Goal: Task Accomplishment & Management: Manage account settings

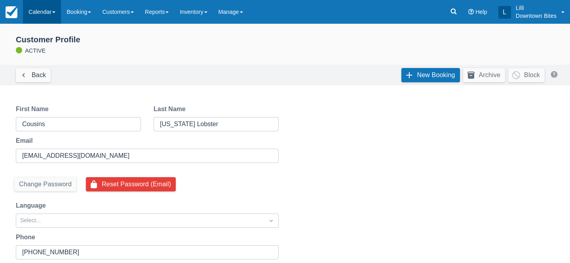
click at [44, 12] on link "Calendar" at bounding box center [42, 12] width 38 height 24
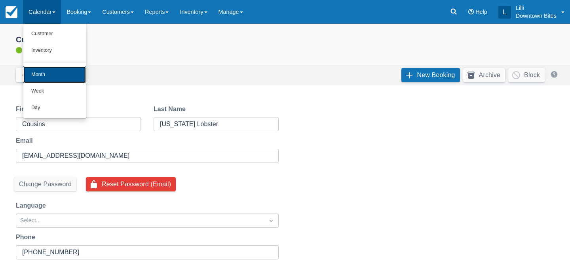
click at [45, 78] on link "Month" at bounding box center [54, 75] width 63 height 17
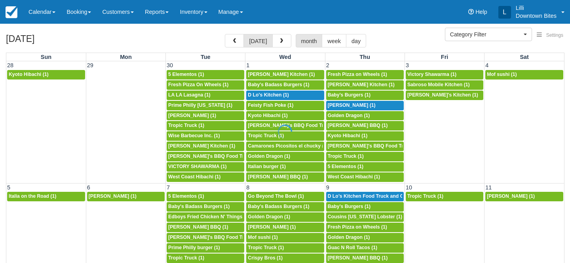
select select
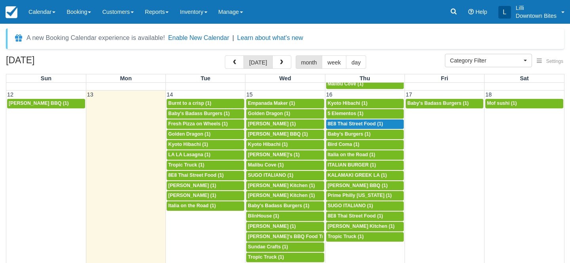
scroll to position [274, 0]
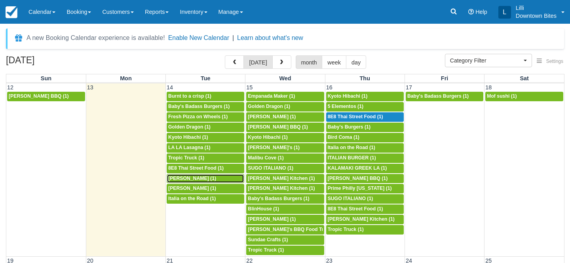
click at [191, 179] on span "Antonios karagiannakis (1)" at bounding box center [192, 179] width 48 height 6
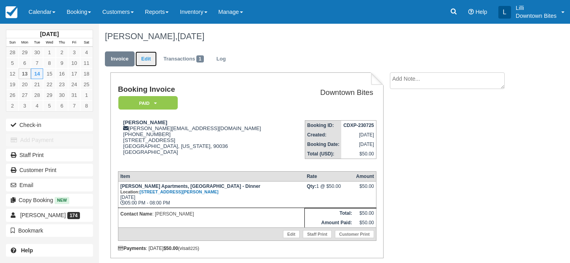
click at [148, 65] on link "Edit" at bounding box center [145, 58] width 21 height 15
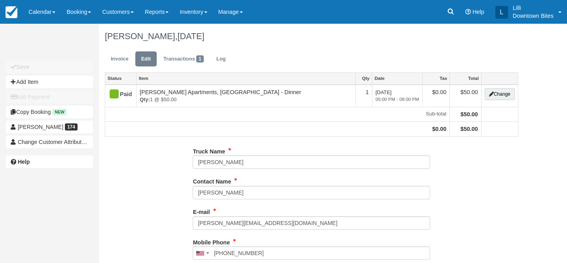
type input "(424) 278-5370"
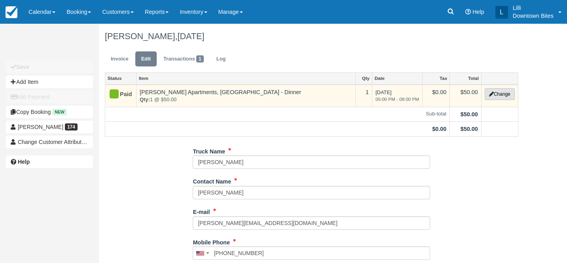
click at [502, 96] on button "Change" at bounding box center [500, 94] width 30 height 12
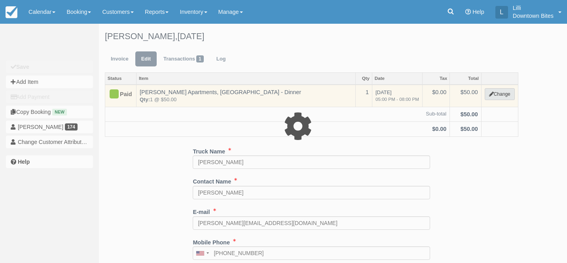
select select "2"
type input "50.00"
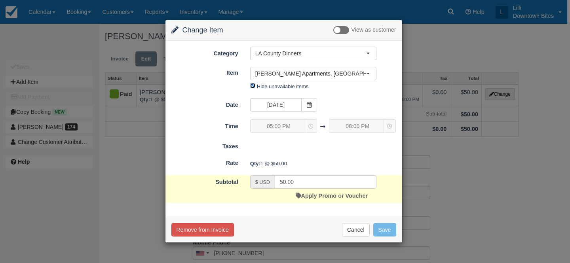
click at [253, 86] on input "Hide unavailable items" at bounding box center [252, 85] width 5 height 5
checkbox input "false"
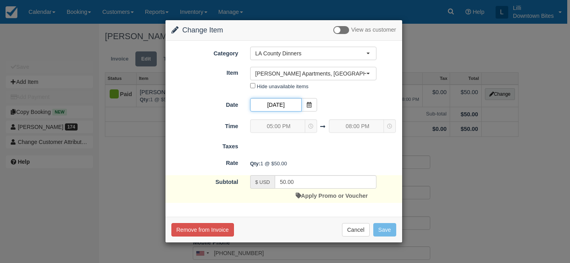
click at [278, 101] on input "10/14/25" at bounding box center [275, 104] width 51 height 13
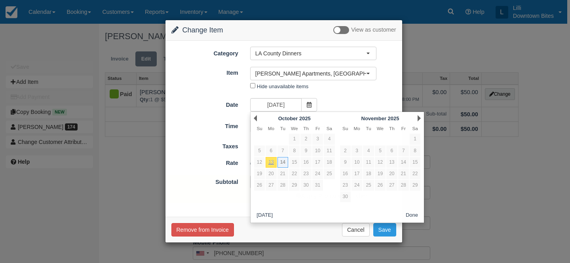
click at [445, 48] on div "Change Item Add Item View as customer Category LA County Dinners Orange County …" at bounding box center [285, 131] width 570 height 263
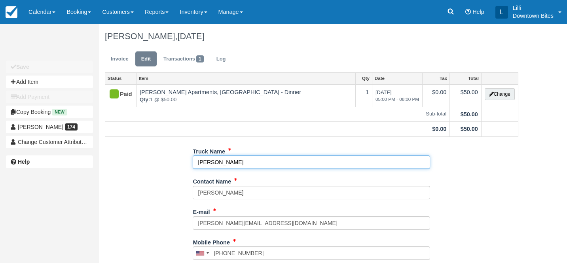
drag, startPoint x: 260, startPoint y: 161, endPoint x: 124, endPoint y: 151, distance: 136.6
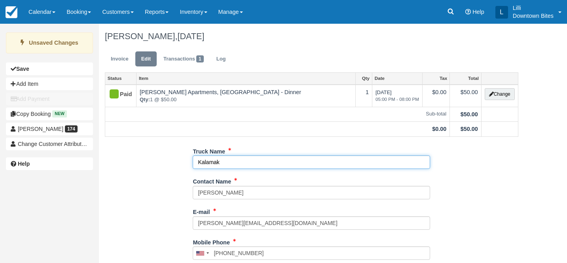
type input "Kalamaki"
type input "+14242785370"
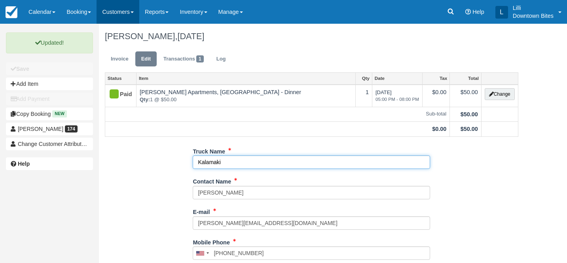
type input "Kalamaki"
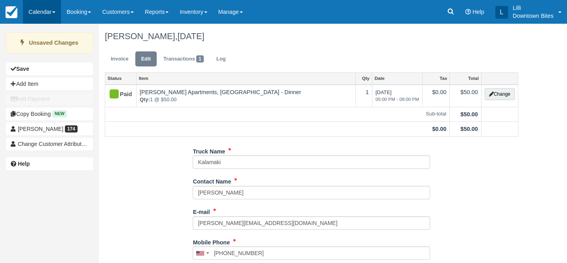
click at [36, 11] on link "Calendar" at bounding box center [42, 12] width 38 height 24
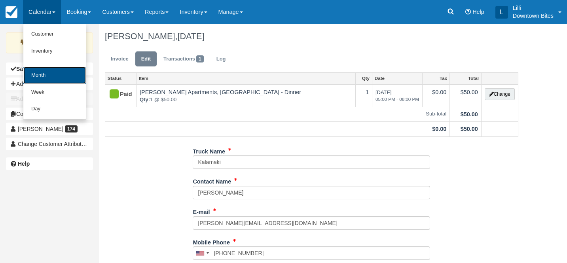
click at [39, 77] on link "Month" at bounding box center [54, 75] width 63 height 17
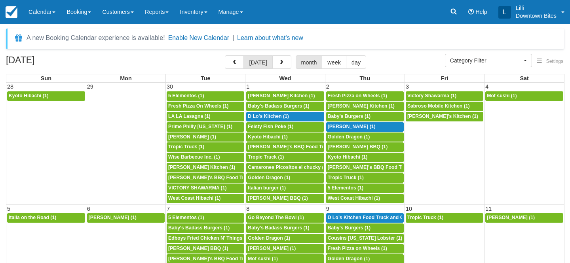
select select
click at [502, 219] on span "[PERSON_NAME] (1)" at bounding box center [511, 218] width 48 height 6
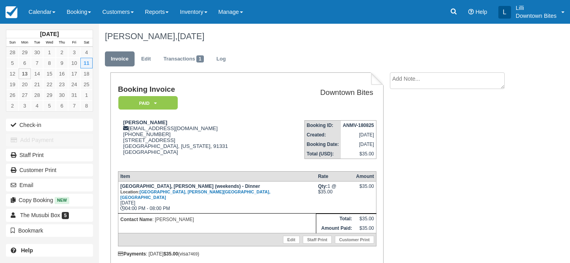
click at [454, 78] on textarea at bounding box center [447, 80] width 115 height 17
drag, startPoint x: 465, startPoint y: 83, endPoint x: 340, endPoint y: 82, distance: 124.7
click at [340, 82] on div "Booking Invoice Paid   Pending Reserved Deposit Waiting Cancelled On Hold Downt…" at bounding box center [313, 182] width 428 height 221
type textarea "Slow dinner event on 10/11"
click at [434, 124] on input "Show on invoice" at bounding box center [433, 124] width 5 height 5
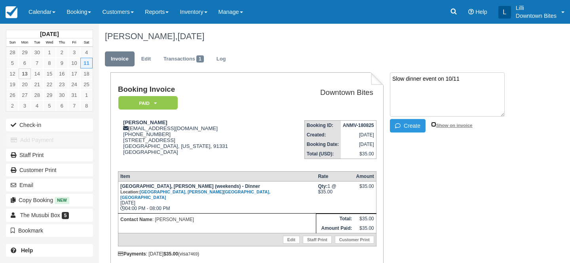
checkbox input "true"
click at [421, 126] on button "Create" at bounding box center [408, 125] width 36 height 13
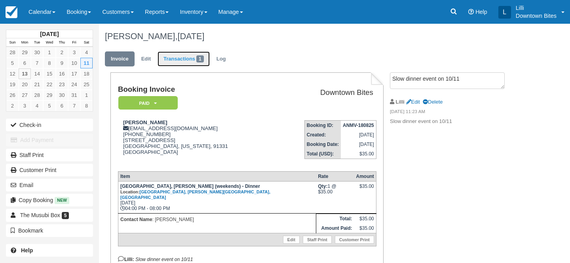
click at [181, 60] on link "Transactions 1" at bounding box center [184, 58] width 52 height 15
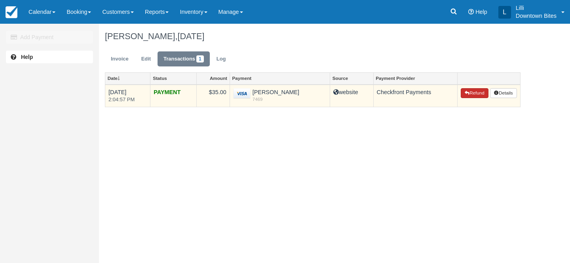
click at [477, 95] on button "Refund" at bounding box center [475, 93] width 28 height 10
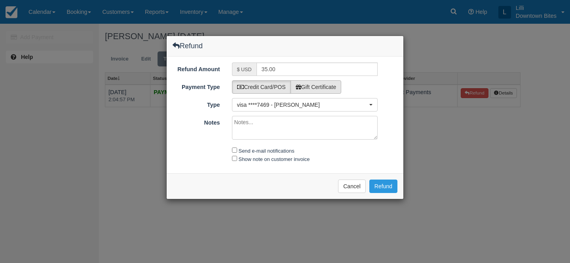
click at [327, 88] on label "Gift Certificate" at bounding box center [316, 86] width 51 height 13
radio input "true"
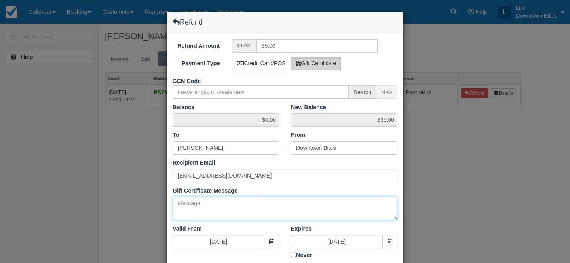
click at [214, 210] on textarea "Gift Certificate Message" at bounding box center [285, 209] width 225 height 24
paste textarea "Slow dinner event on 10/11"
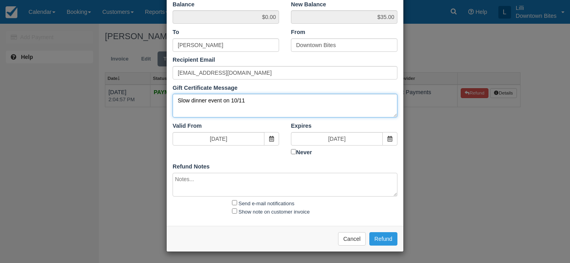
type textarea "Slow dinner event on 10/11"
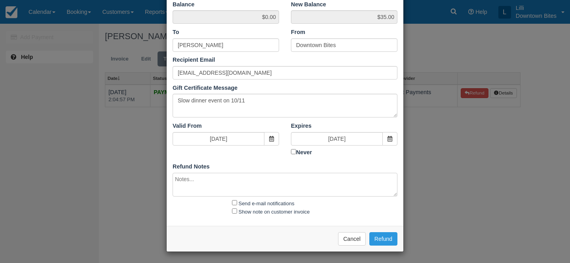
click at [195, 185] on textarea at bounding box center [285, 185] width 225 height 24
paste textarea "Slow dinner event on 10/11"
type textarea "Slow dinner event on 10/11"
click at [233, 200] on input "Send e-mail notifications" at bounding box center [234, 202] width 5 height 5
checkbox input "true"
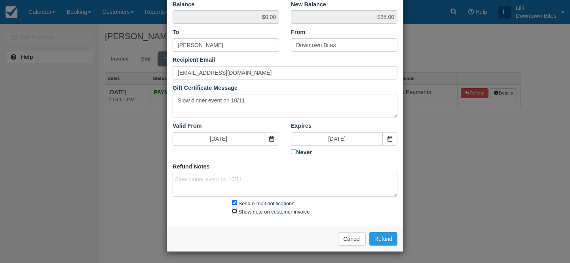
click at [233, 209] on input "Show note on customer invoice" at bounding box center [234, 211] width 5 height 5
checkbox input "true"
click at [386, 238] on button "Refund" at bounding box center [383, 238] width 28 height 13
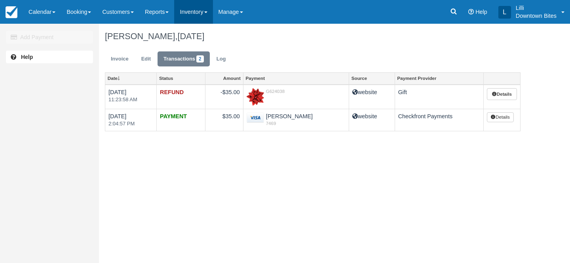
click at [196, 15] on link "Inventory" at bounding box center [193, 12] width 38 height 24
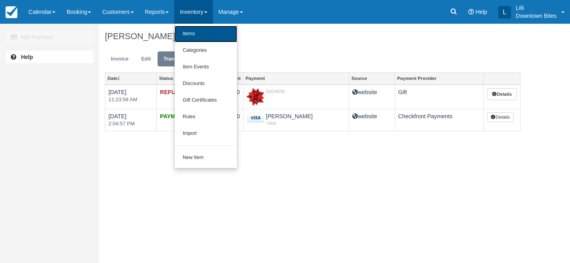
click at [210, 39] on link "Items" at bounding box center [206, 34] width 63 height 17
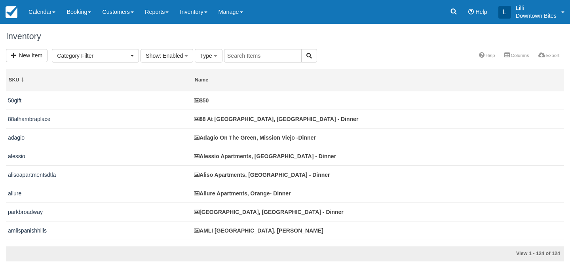
select select
click at [249, 55] on input "text" at bounding box center [263, 55] width 78 height 13
type input "chad"
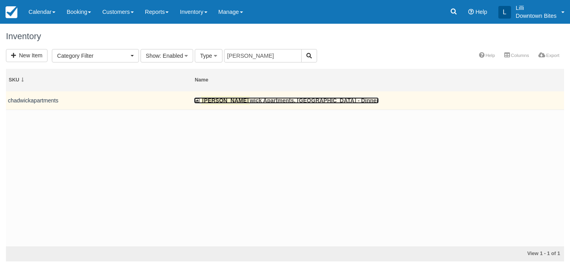
click at [224, 101] on link "Chad wick Apartments, Los Angeles - Dinner" at bounding box center [286, 100] width 185 height 6
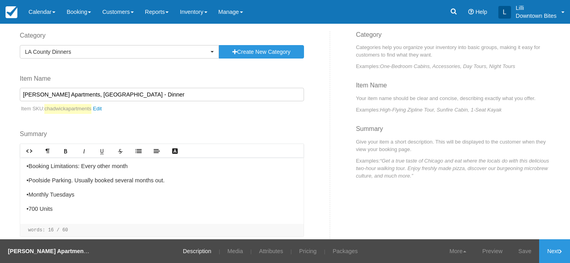
scroll to position [90, 0]
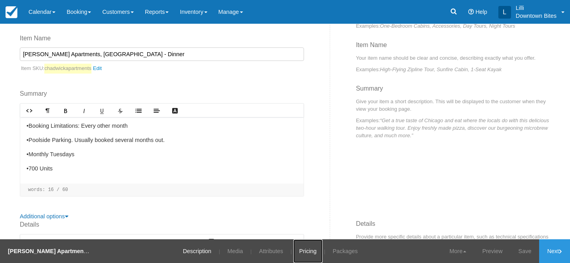
click at [306, 250] on link "Pricing" at bounding box center [307, 252] width 29 height 24
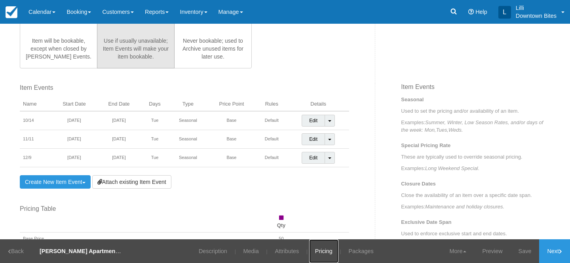
scroll to position [234, 0]
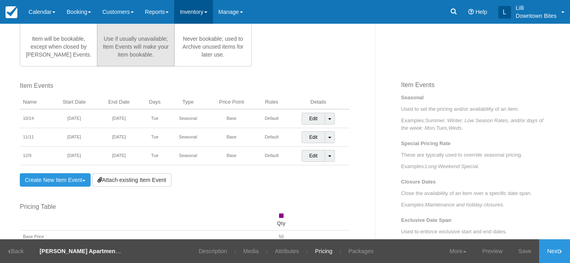
click at [207, 10] on link "Inventory" at bounding box center [193, 12] width 38 height 24
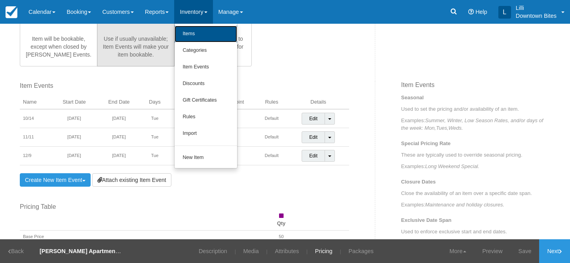
click at [207, 36] on link "Items" at bounding box center [206, 34] width 63 height 17
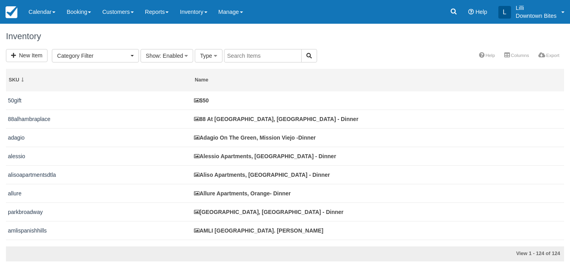
select select
click at [247, 54] on input "text" at bounding box center [263, 55] width 78 height 13
type input "grand"
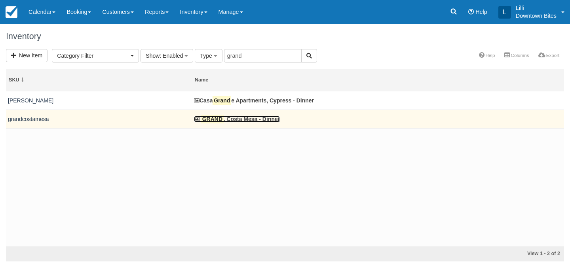
click at [231, 120] on link "GRAND , Costa Mesa - Dinner" at bounding box center [237, 119] width 86 height 6
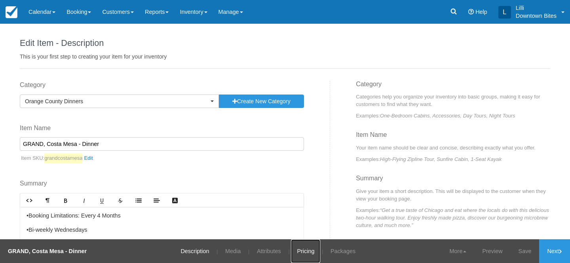
click at [305, 250] on link "Pricing" at bounding box center [305, 252] width 29 height 24
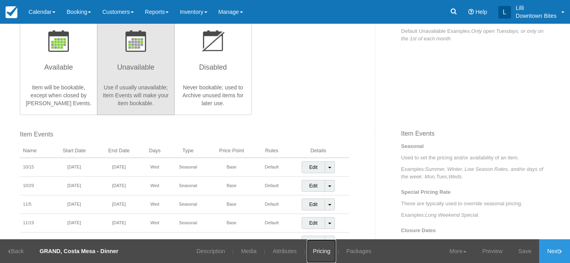
scroll to position [186, 0]
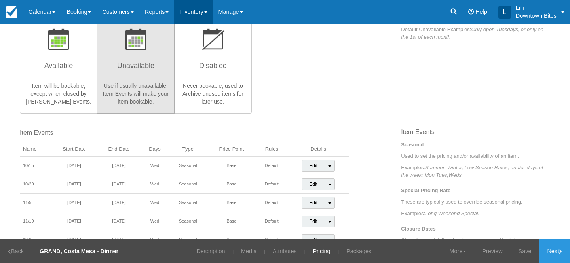
click at [198, 10] on link "Inventory" at bounding box center [193, 12] width 38 height 24
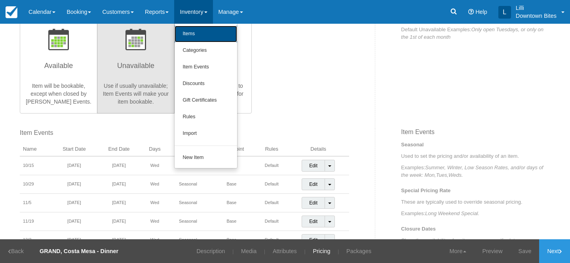
click at [200, 35] on link "Items" at bounding box center [206, 34] width 63 height 17
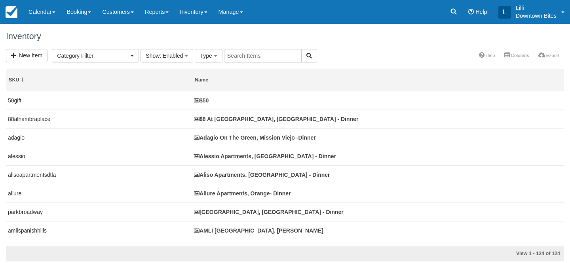
select select
click at [259, 62] on input "text" at bounding box center [263, 55] width 78 height 13
type input "encore"
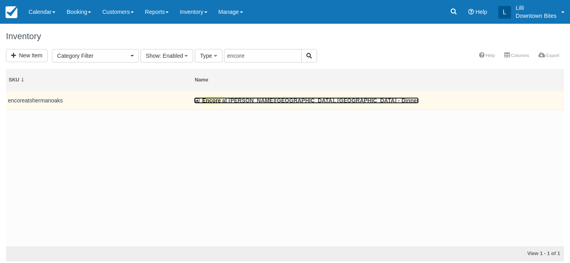
click at [253, 100] on link "Encore at Sherman Oaks, Sherman Oaks - Dinner" at bounding box center [306, 100] width 225 height 6
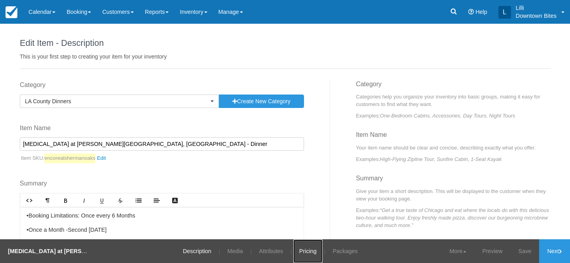
click at [309, 251] on link "Pricing" at bounding box center [307, 252] width 29 height 24
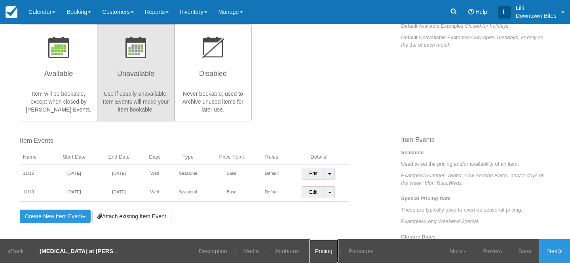
scroll to position [184, 0]
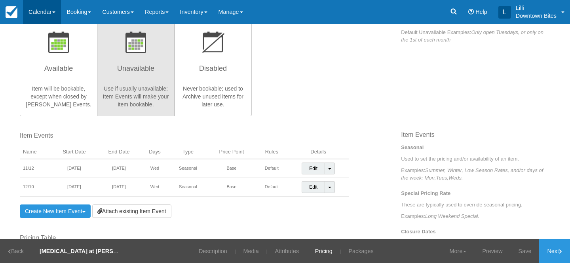
click at [43, 12] on link "Calendar" at bounding box center [42, 12] width 38 height 24
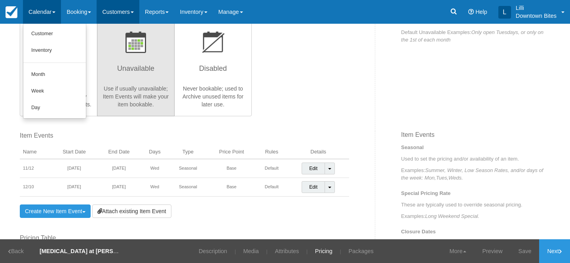
click at [128, 8] on link "Customers" at bounding box center [118, 12] width 43 height 24
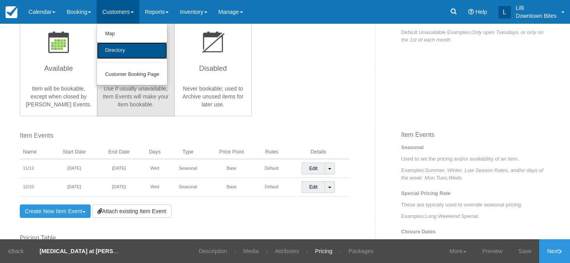
click at [123, 53] on link "Directory" at bounding box center [132, 50] width 70 height 17
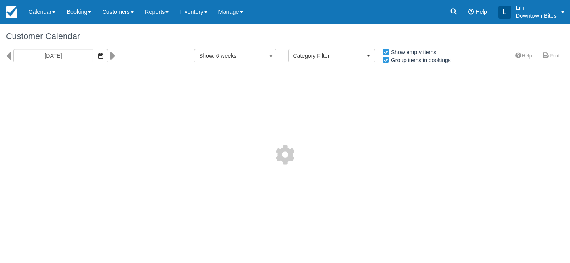
select select
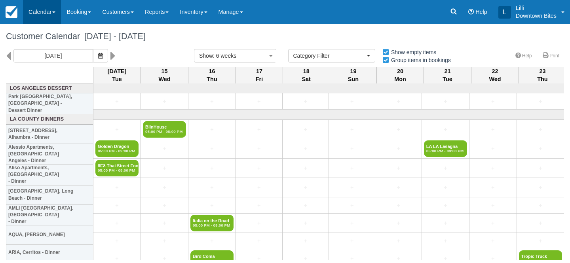
click at [30, 6] on link "Calendar" at bounding box center [42, 12] width 38 height 24
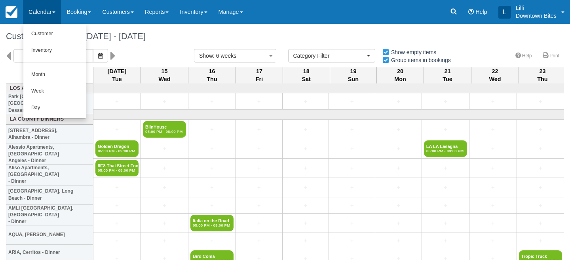
click at [136, 44] on div "Customer Calendar October 14 - November 25 2025" at bounding box center [285, 36] width 570 height 25
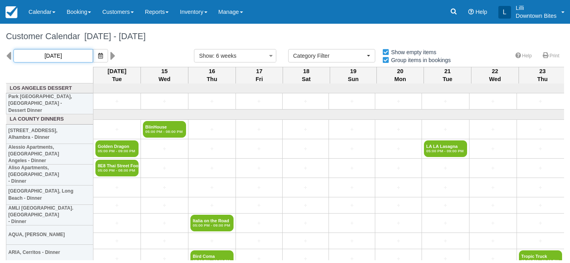
click at [59, 56] on input "10/14/25" at bounding box center [53, 55] width 80 height 13
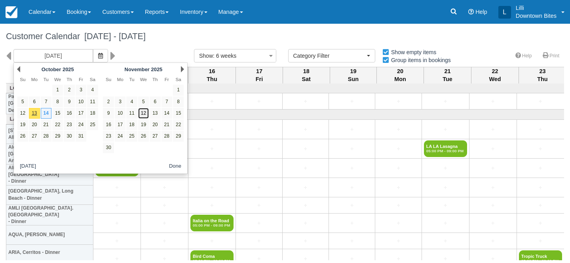
click at [144, 115] on link "12" at bounding box center [143, 113] width 11 height 11
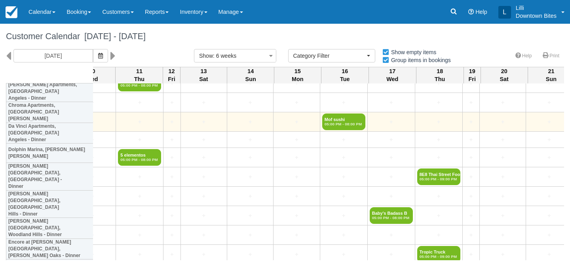
scroll to position [418, 1133]
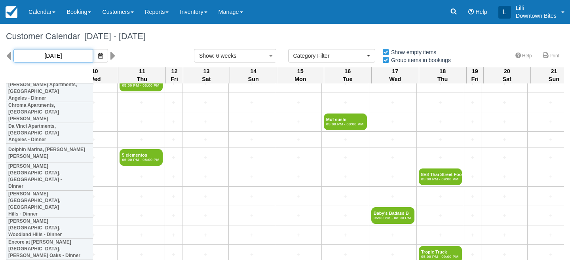
click at [64, 56] on input "11/12/25" at bounding box center [53, 55] width 80 height 13
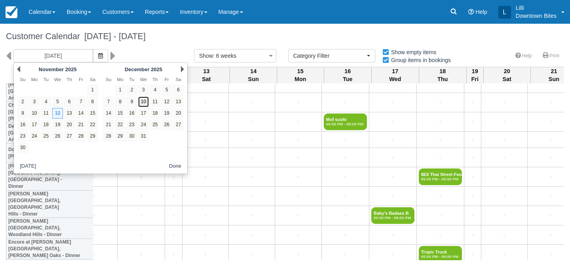
click at [144, 105] on link "10" at bounding box center [143, 102] width 11 height 11
type input "12/10/25"
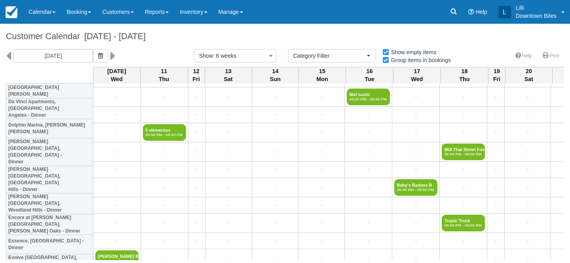
scroll to position [461, 0]
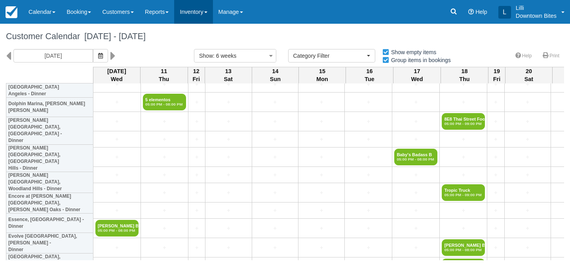
click at [194, 9] on link "Inventory" at bounding box center [193, 12] width 38 height 24
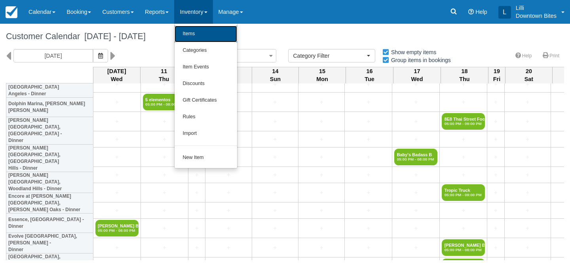
click at [198, 29] on link "Items" at bounding box center [206, 34] width 63 height 17
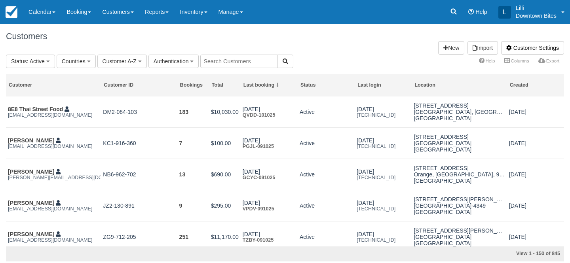
click at [216, 61] on input "text" at bounding box center [239, 61] width 78 height 13
type input "cousins"
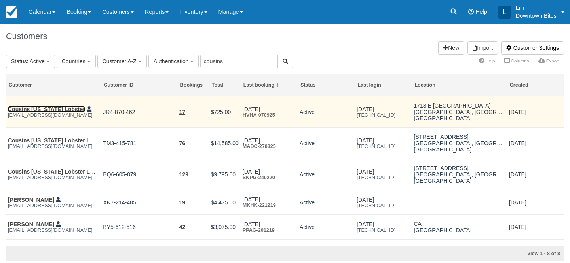
click at [43, 110] on link "Cousins [US_STATE] Lobster" at bounding box center [46, 109] width 77 height 6
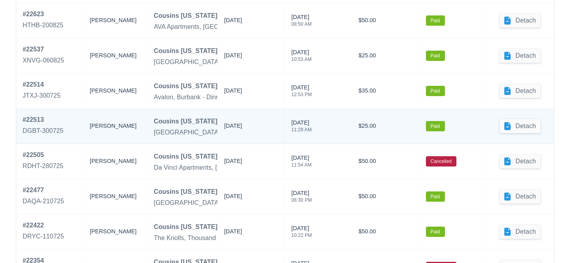
scroll to position [674, 0]
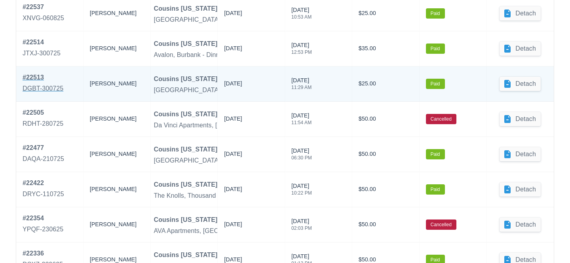
click at [41, 83] on link "# 22513 DGBT-300725" at bounding box center [43, 84] width 41 height 22
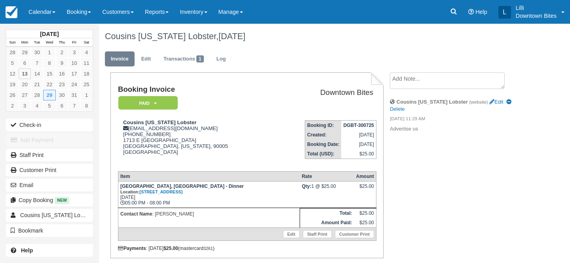
click at [394, 82] on textarea at bounding box center [447, 80] width 115 height 17
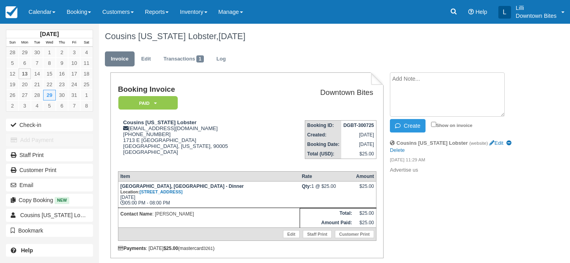
paste textarea "Slow dinner event on 10/11"
type textarea "Slow dinner event on 10/11"
drag, startPoint x: 479, startPoint y: 76, endPoint x: 324, endPoint y: 75, distance: 154.8
click at [324, 75] on div "Booking Invoice Paid   Pending Reserved Deposit Waiting Cancelled On Hold Downt…" at bounding box center [313, 179] width 428 height 215
paste textarea "Cousins [US_STATE] lobster External Inbox [PERSON_NAME] [DATE] 9:15 PM ([DATE])…"
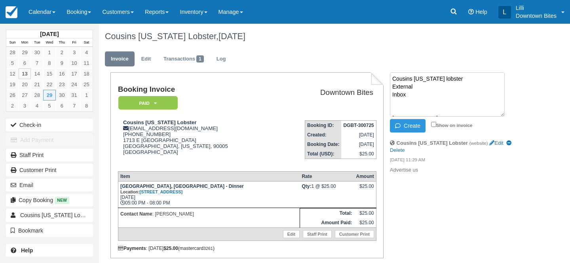
scroll to position [227, 0]
type textarea "Cousins Maine lobster External Inbox Samar Kahlon Oct 10, 2025, 9:15 PM (3 days…"
click at [436, 124] on label "Show on invoice" at bounding box center [452, 125] width 42 height 5
click at [436, 124] on input "Show on invoice" at bounding box center [433, 124] width 5 height 5
checkbox input "true"
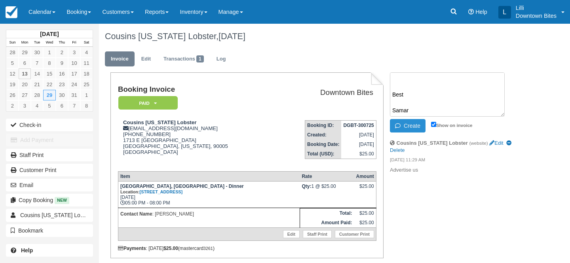
click at [411, 124] on button "Create" at bounding box center [408, 125] width 36 height 13
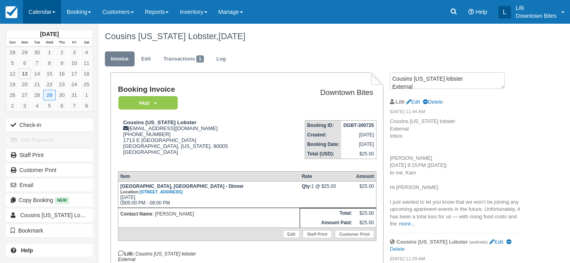
click at [34, 10] on link "Calendar" at bounding box center [42, 12] width 38 height 24
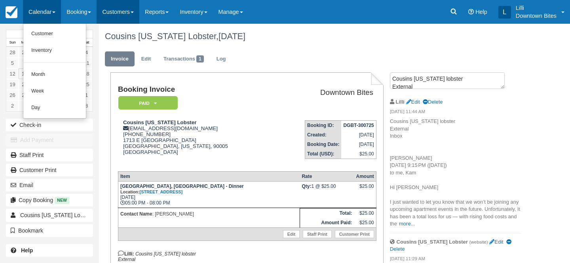
click at [124, 15] on link "Customers" at bounding box center [118, 12] width 43 height 24
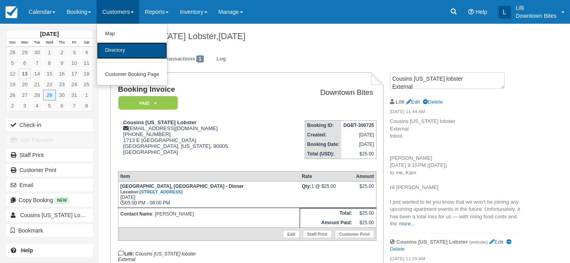
click at [122, 56] on link "Directory" at bounding box center [132, 50] width 70 height 17
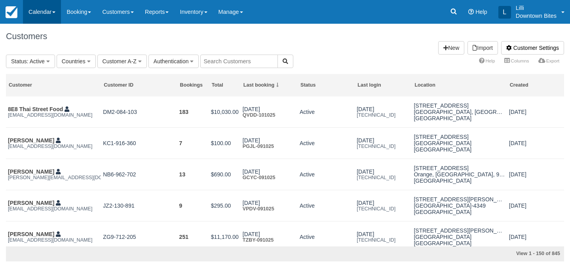
click at [35, 15] on link "Calendar" at bounding box center [42, 12] width 38 height 24
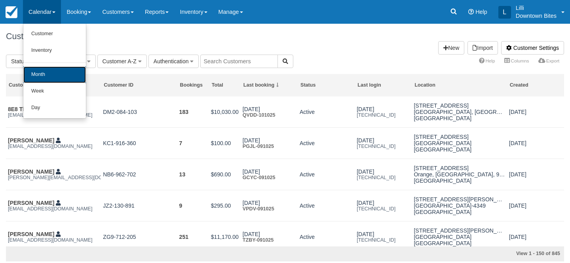
click at [51, 77] on link "Month" at bounding box center [54, 75] width 63 height 17
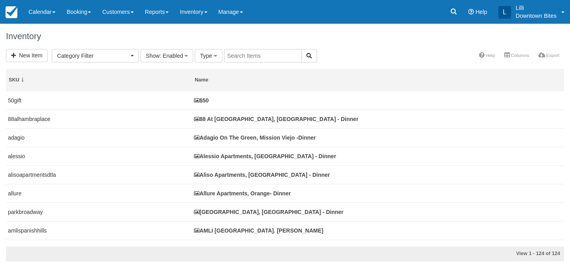
select select
click at [243, 54] on input "text" at bounding box center [263, 55] width 78 height 13
type input "[PERSON_NAME]"
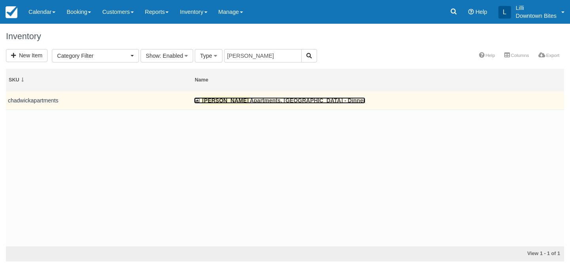
click at [238, 99] on link "[PERSON_NAME] Apartments, [GEOGRAPHIC_DATA] - Dinner" at bounding box center [279, 100] width 171 height 6
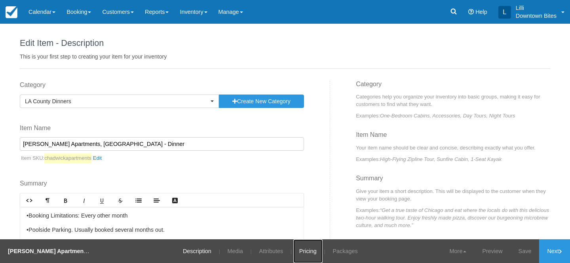
click at [303, 251] on link "Pricing" at bounding box center [307, 252] width 29 height 24
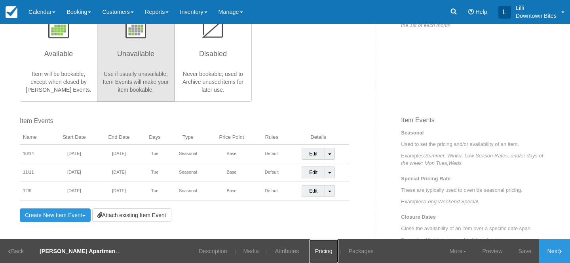
scroll to position [199, 0]
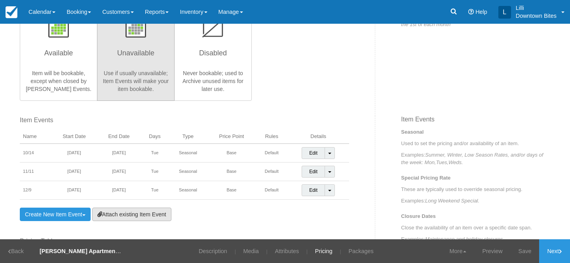
click at [144, 215] on link "Attach existing Item Event" at bounding box center [131, 214] width 79 height 13
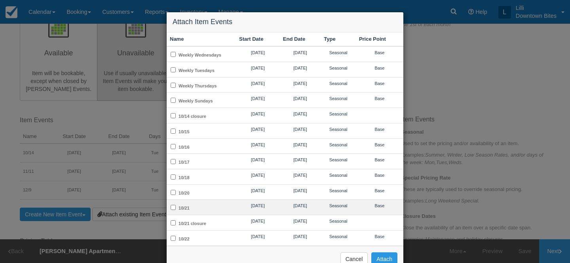
click at [200, 207] on td "10/21" at bounding box center [201, 207] width 69 height 15
checkbox input "true"
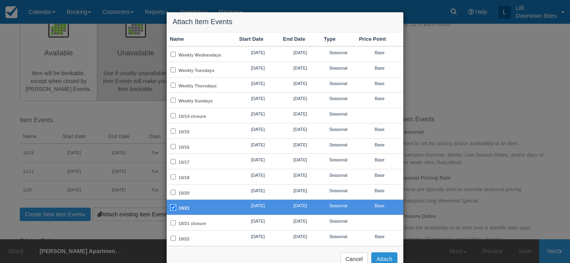
click at [392, 256] on button "Attach" at bounding box center [384, 259] width 26 height 13
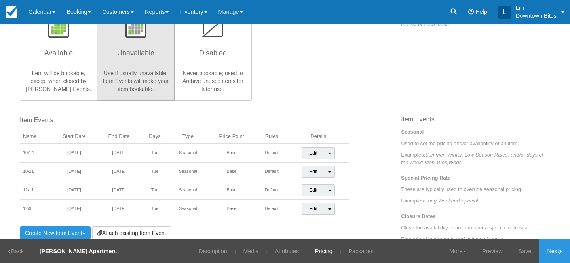
click at [333, 160] on td "Edit Toggle Dropdown Detach Event" at bounding box center [318, 153] width 62 height 19
click at [333, 156] on link "Toggle Dropdown" at bounding box center [330, 153] width 10 height 12
click at [334, 167] on link "Detach Event" at bounding box center [324, 169] width 44 height 19
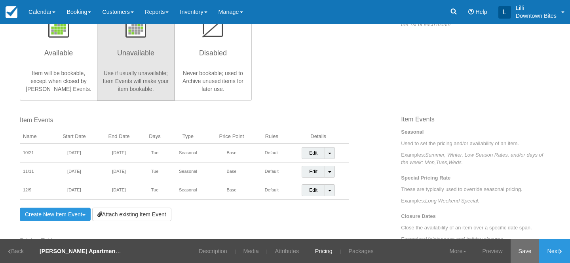
click at [524, 247] on link "Save" at bounding box center [525, 252] width 29 height 24
click at [114, 11] on link "Customers" at bounding box center [118, 12] width 43 height 24
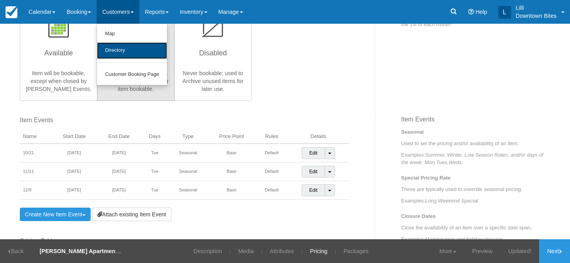
click at [116, 50] on link "Directory" at bounding box center [132, 50] width 70 height 17
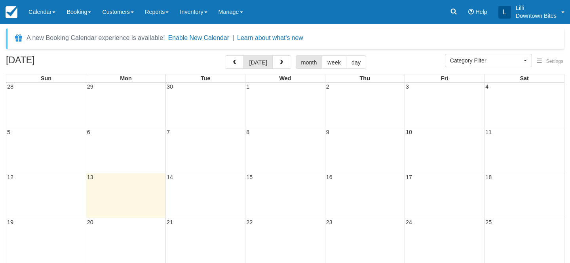
select select
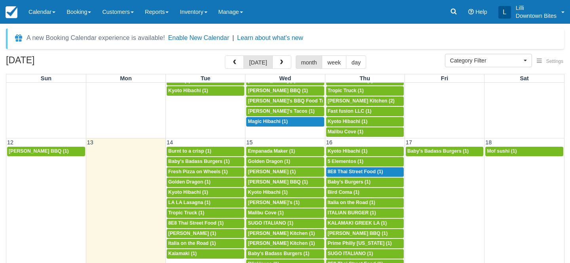
scroll to position [294, 0]
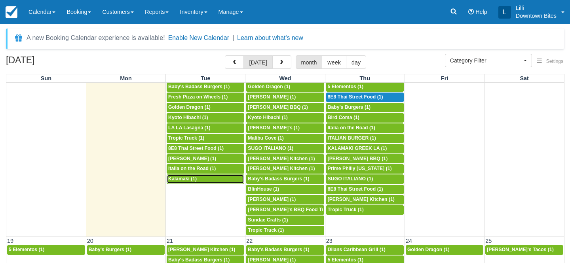
click at [198, 178] on div "5p Kalamaki (1)" at bounding box center [205, 179] width 74 height 6
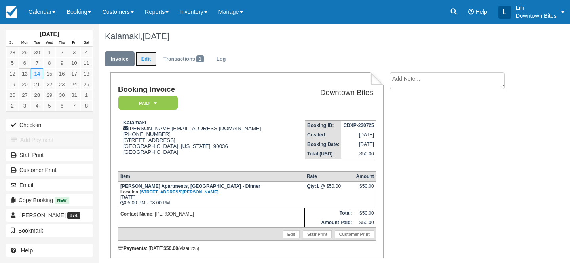
click at [146, 61] on link "Edit" at bounding box center [145, 58] width 21 height 15
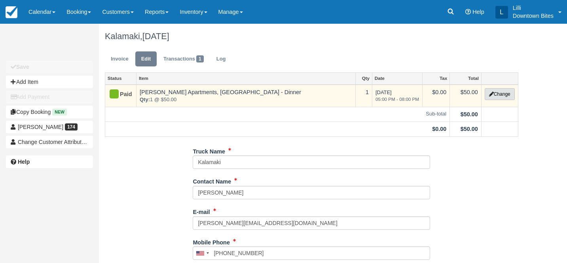
click at [510, 93] on button "Change" at bounding box center [500, 94] width 30 height 12
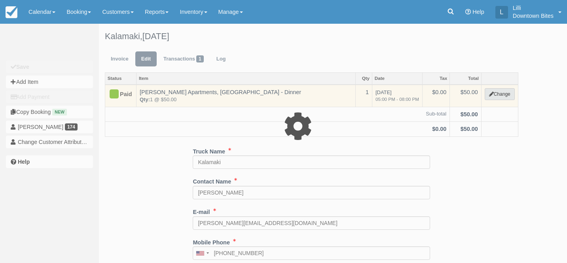
select select "2"
type input "50.00"
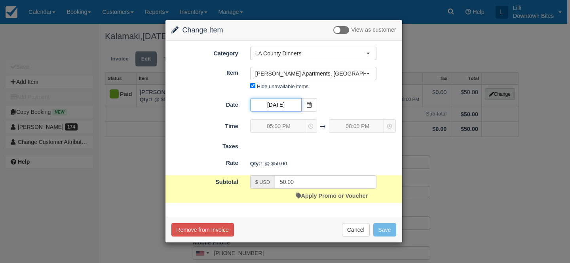
click at [287, 101] on input "[DATE]" at bounding box center [275, 104] width 51 height 13
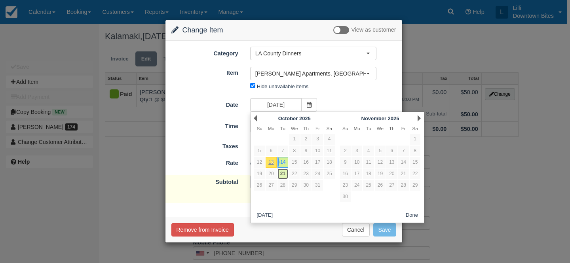
click at [284, 177] on link "21" at bounding box center [283, 174] width 11 height 11
type input "[DATE]"
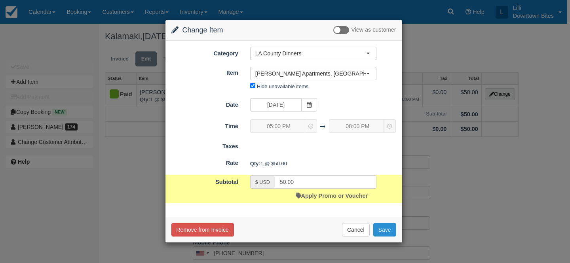
click at [392, 233] on button "Save" at bounding box center [384, 229] width 23 height 13
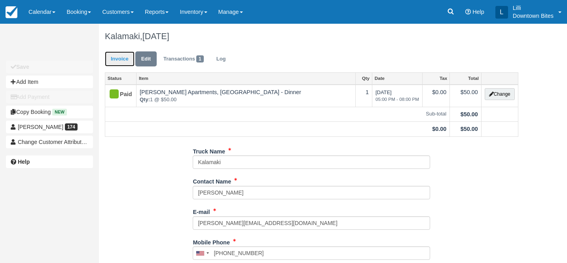
click at [117, 58] on link "Invoice" at bounding box center [120, 58] width 30 height 15
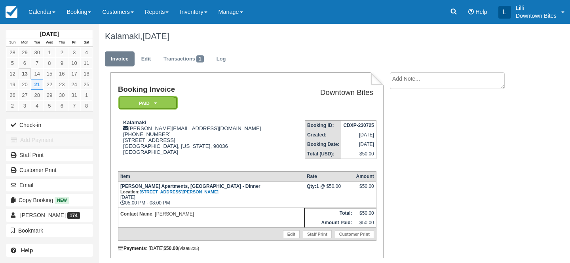
click at [162, 99] on em "Paid" at bounding box center [147, 103] width 59 height 14
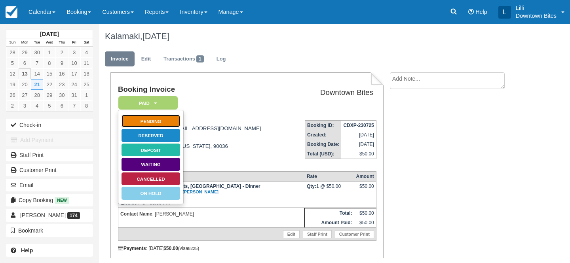
click at [169, 120] on link "Pending" at bounding box center [150, 121] width 59 height 14
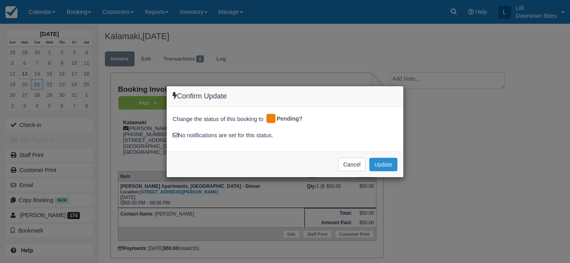
click at [383, 164] on button "Update" at bounding box center [383, 164] width 28 height 13
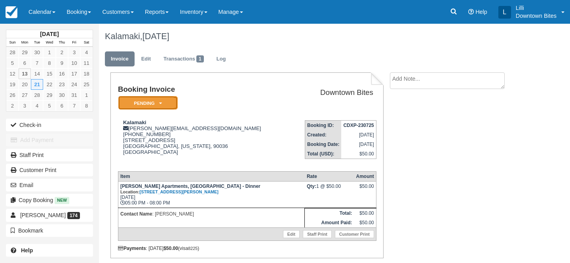
click at [163, 103] on em "Pending" at bounding box center [147, 103] width 59 height 14
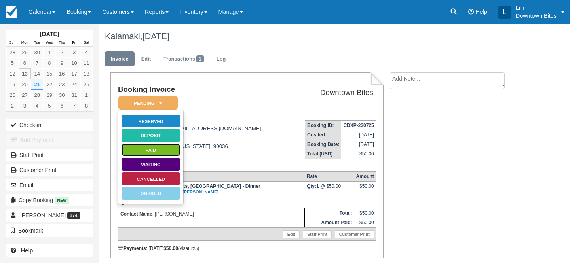
click at [178, 154] on link "Paid" at bounding box center [150, 150] width 59 height 14
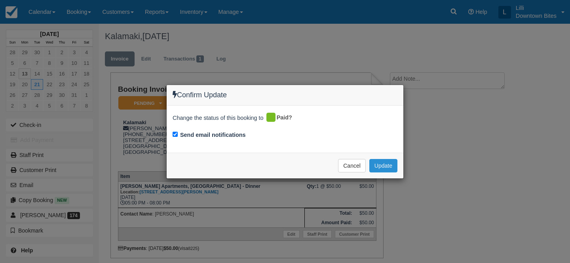
click at [390, 163] on button "Update" at bounding box center [383, 165] width 28 height 13
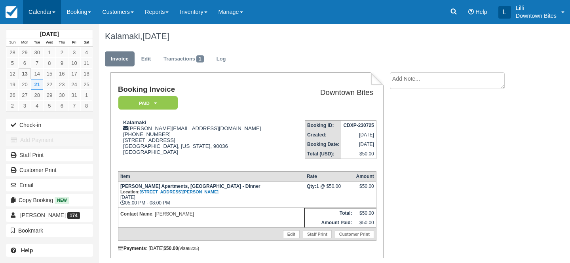
click at [35, 10] on link "Calendar" at bounding box center [42, 12] width 38 height 24
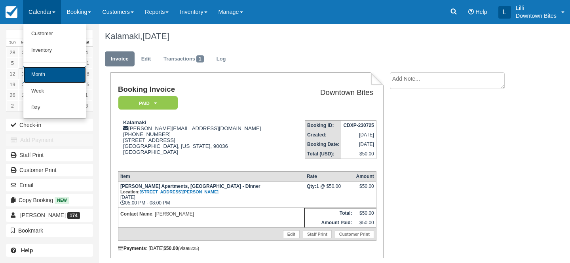
click at [38, 77] on link "Month" at bounding box center [54, 75] width 63 height 17
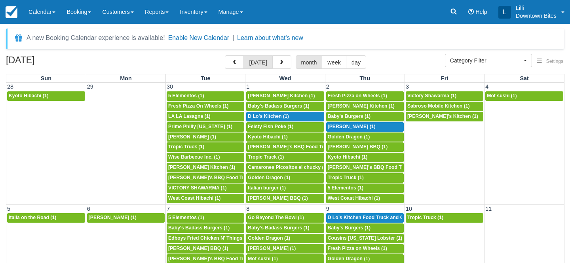
select select
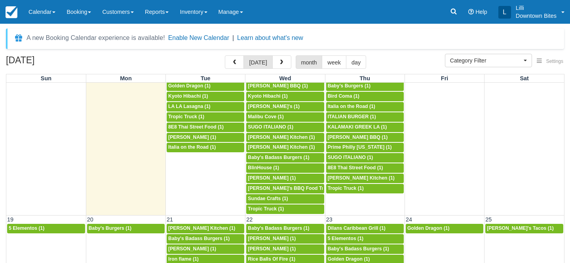
scroll to position [316, 0]
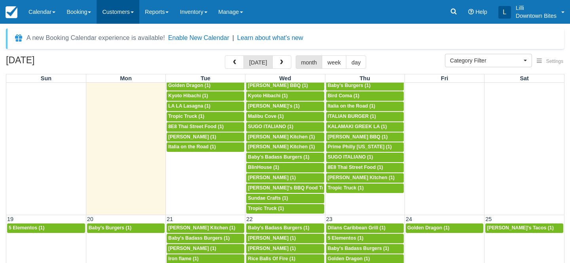
click at [121, 8] on link "Customers" at bounding box center [118, 12] width 43 height 24
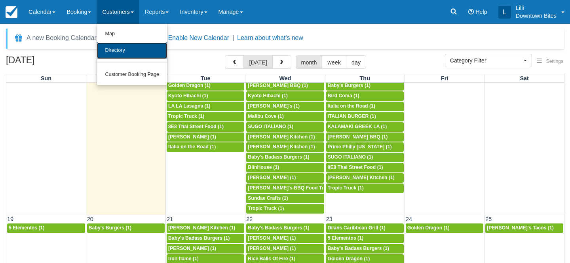
click at [122, 49] on link "Directory" at bounding box center [132, 50] width 70 height 17
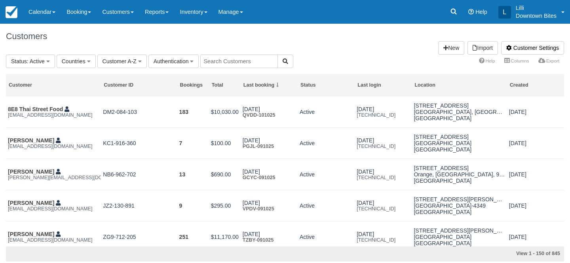
click at [212, 64] on input "text" at bounding box center [239, 61] width 78 height 13
type input "cousins"
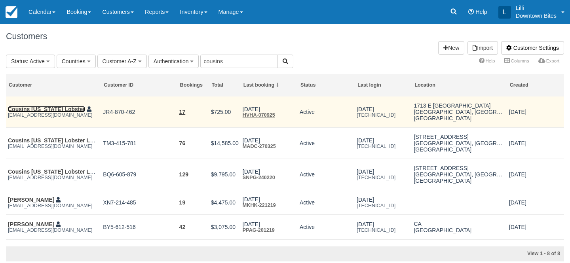
click at [26, 108] on link "Cousins [US_STATE] Lobster" at bounding box center [46, 109] width 77 height 6
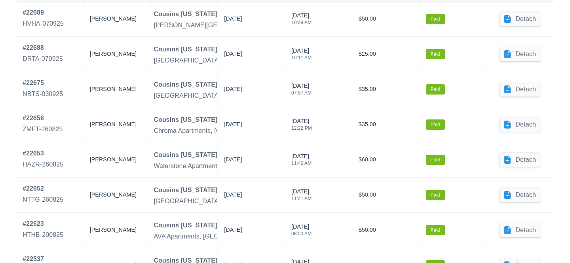
scroll to position [426, 0]
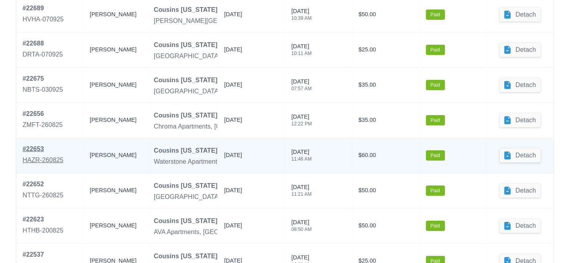
click at [46, 154] on link "# 22653 HAZR-260825" at bounding box center [43, 156] width 41 height 22
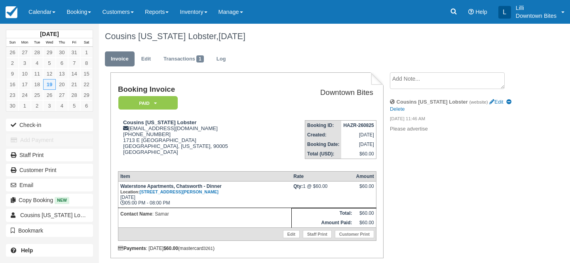
click at [409, 85] on textarea at bounding box center [447, 80] width 115 height 17
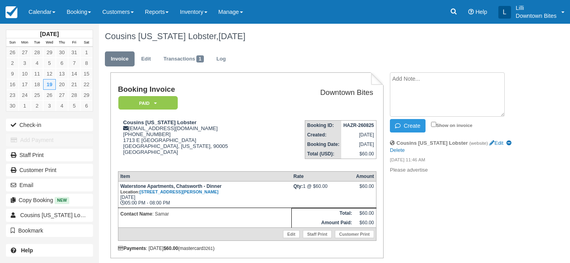
paste textarea "Cousins [US_STATE] lobster External Inbox [PERSON_NAME] [DATE] 9:15 PM ([DATE])…"
type textarea "Cousins Maine lobster External Inbox Samar Kahlon Oct 10, 2025, 9:15 PM (3 days…"
click at [433, 125] on input "Show on invoice" at bounding box center [433, 124] width 5 height 5
checkbox input "true"
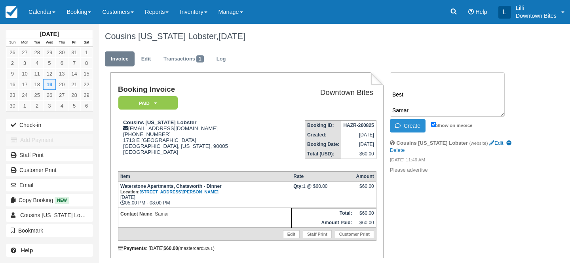
click at [405, 127] on button "Create" at bounding box center [408, 125] width 36 height 13
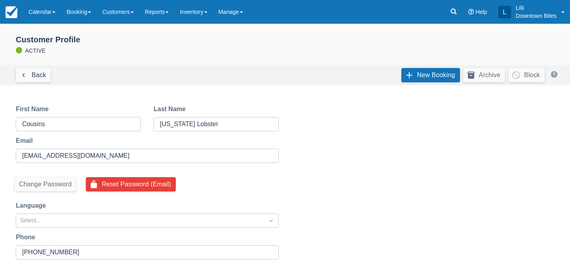
scroll to position [426, 0]
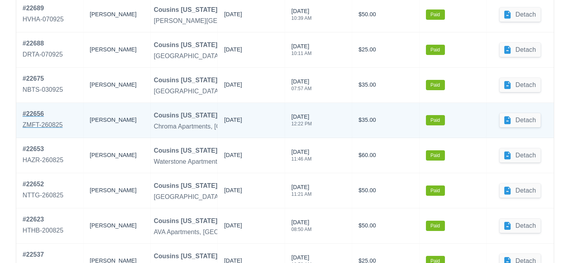
click at [43, 121] on div "ZMFT-260825" at bounding box center [43, 125] width 40 height 10
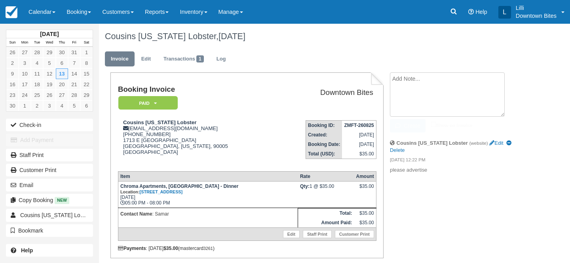
click at [394, 83] on textarea at bounding box center [447, 94] width 115 height 44
paste textarea "Cousins Maine lobster External Inbox Samar Kahlon Oct 10, 2025, 9:15 PM (3 days…"
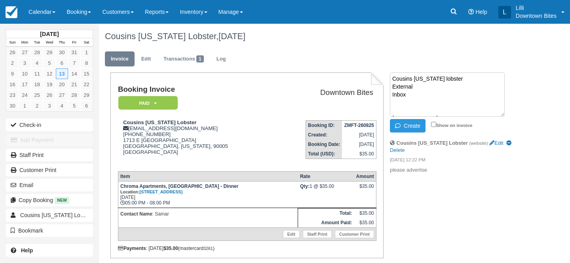
scroll to position [227, 0]
type textarea "Cousins Maine lobster External Inbox Samar Kahlon Oct 10, 2025, 9:15 PM (3 days…"
click at [433, 126] on input "Show on invoice" at bounding box center [433, 124] width 5 height 5
checkbox input "true"
click at [394, 125] on button "Create" at bounding box center [408, 125] width 36 height 13
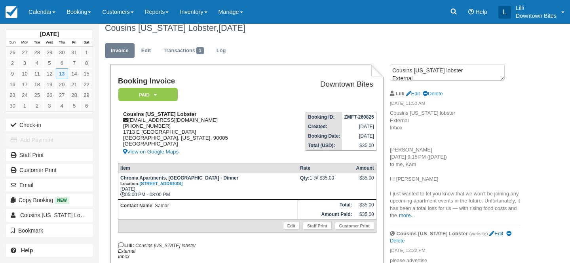
scroll to position [0, 0]
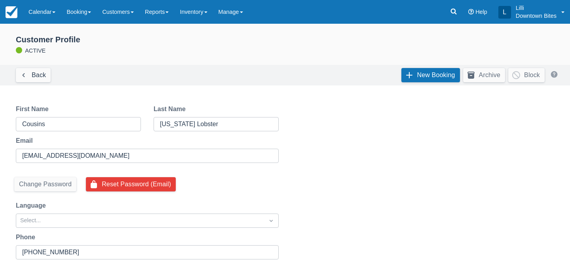
scroll to position [426, 0]
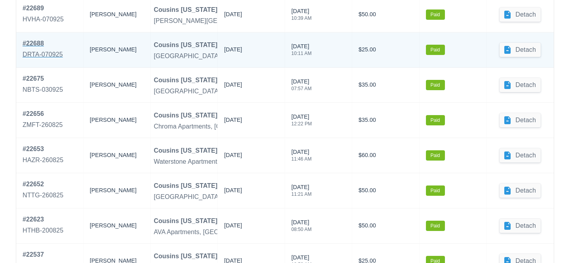
click at [44, 49] on link "# 22688 DRTA-070925" at bounding box center [43, 50] width 40 height 22
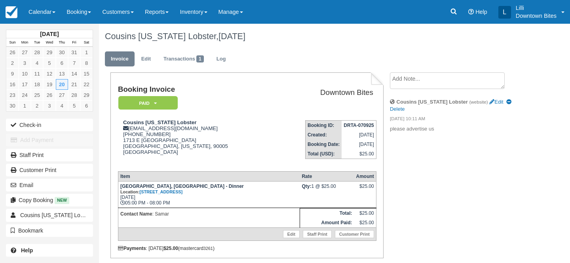
scroll to position [30, 0]
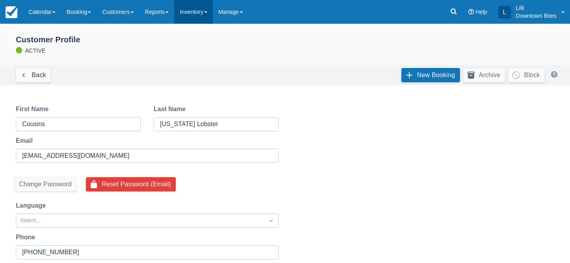
click at [208, 10] on link "Inventory" at bounding box center [193, 12] width 38 height 24
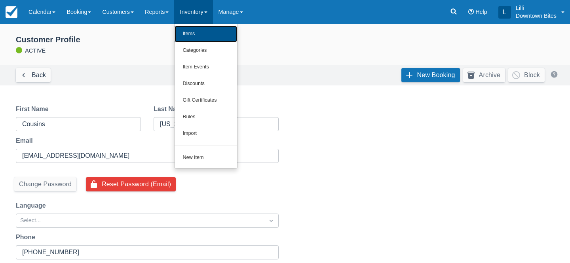
click at [213, 36] on link "Items" at bounding box center [206, 34] width 63 height 17
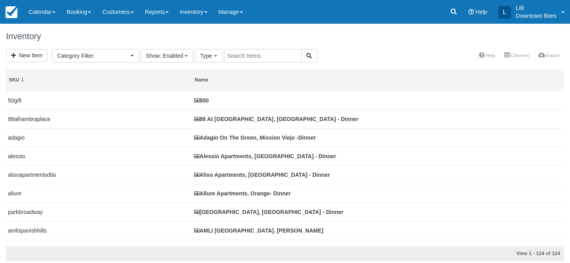
select select
click at [262, 56] on input "text" at bounding box center [263, 55] width 78 height 13
type input "camden landmark"
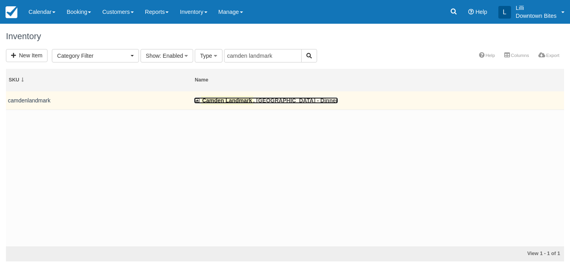
click at [262, 104] on link "Camden Landmark , Ontario - Dinner" at bounding box center [266, 100] width 144 height 6
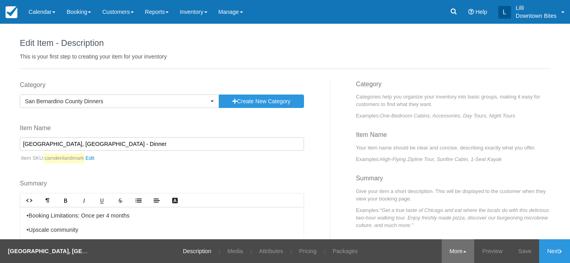
click at [457, 249] on link "More" at bounding box center [458, 252] width 33 height 24
click at [435, 212] on link "Copy" at bounding box center [443, 212] width 63 height 17
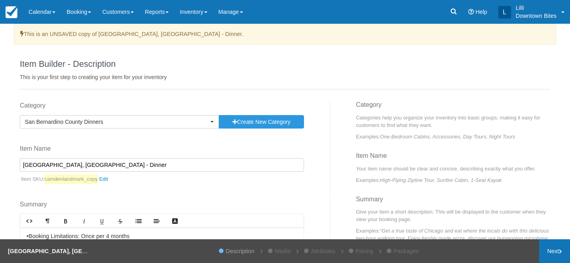
click at [548, 251] on link "Next" at bounding box center [554, 252] width 31 height 24
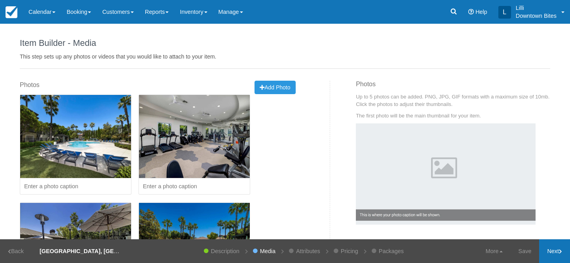
click at [547, 251] on link "Next" at bounding box center [554, 252] width 31 height 24
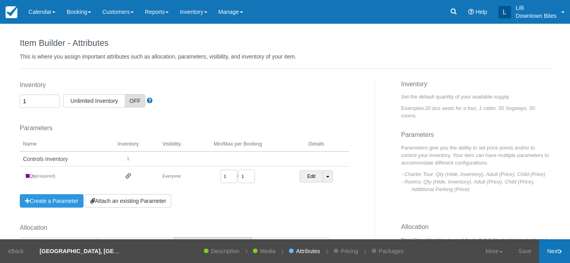
click at [547, 252] on link "Next" at bounding box center [554, 252] width 31 height 24
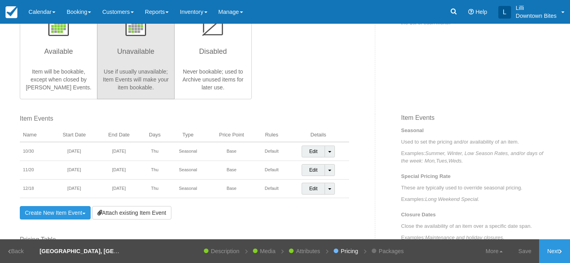
scroll to position [220, 0]
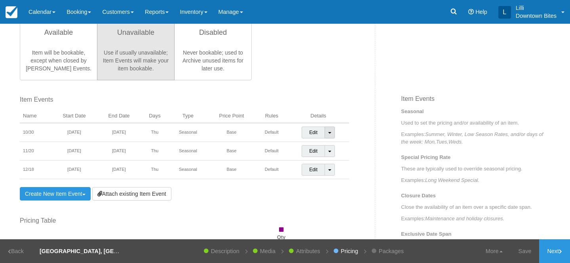
click at [332, 134] on link "Toggle Dropdown" at bounding box center [330, 133] width 10 height 12
click at [331, 152] on link "Detach Event" at bounding box center [324, 149] width 44 height 19
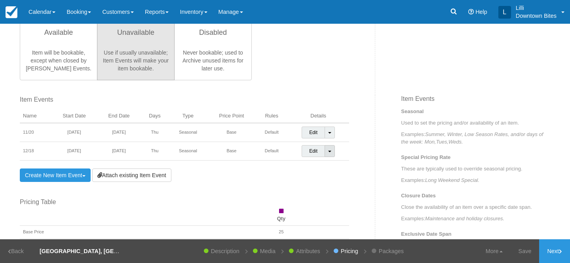
click at [332, 152] on link "Toggle Dropdown" at bounding box center [330, 151] width 10 height 12
click at [323, 171] on link "Detach Event" at bounding box center [324, 167] width 44 height 19
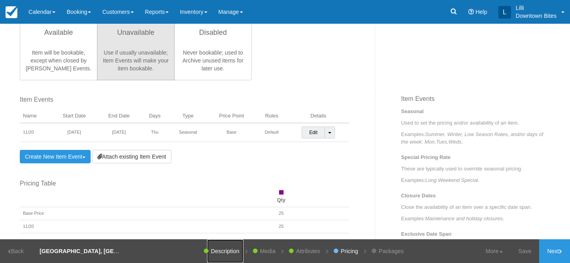
click at [219, 251] on link "Description" at bounding box center [225, 252] width 36 height 24
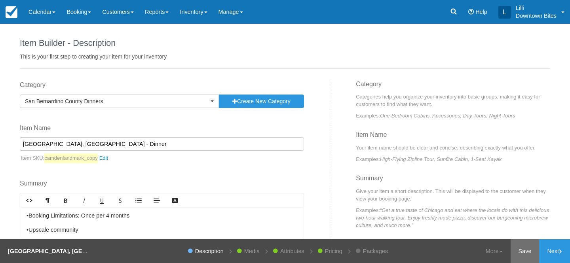
click at [521, 250] on link "Save" at bounding box center [525, 252] width 29 height 24
click at [548, 254] on link "Next" at bounding box center [554, 252] width 31 height 24
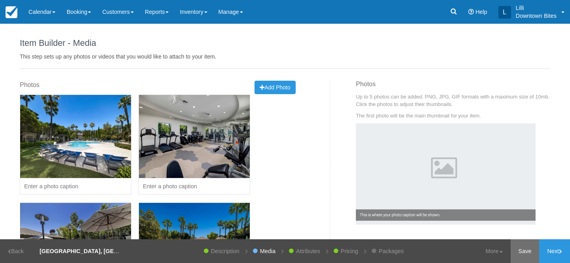
click at [525, 253] on link "Save" at bounding box center [525, 252] width 29 height 24
click at [547, 256] on link "Next" at bounding box center [554, 252] width 31 height 24
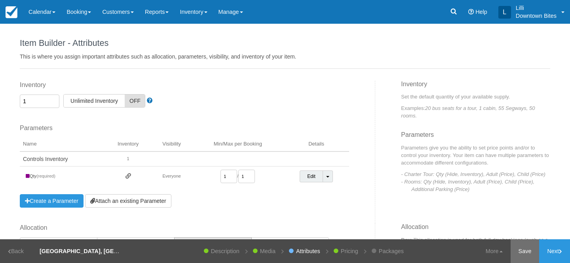
click at [521, 250] on link "Save" at bounding box center [525, 252] width 29 height 24
click at [348, 252] on link "Pricing" at bounding box center [344, 252] width 25 height 24
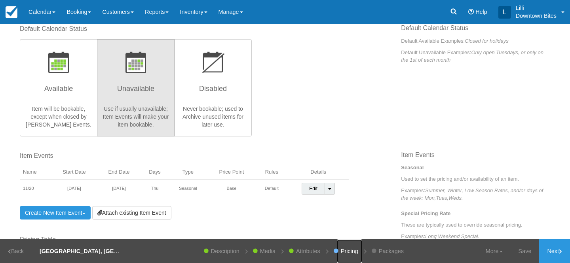
scroll to position [164, 0]
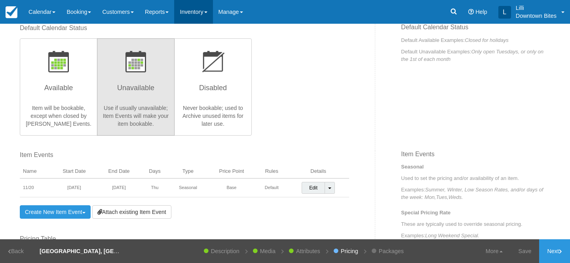
click at [206, 11] on link "Inventory" at bounding box center [193, 12] width 38 height 24
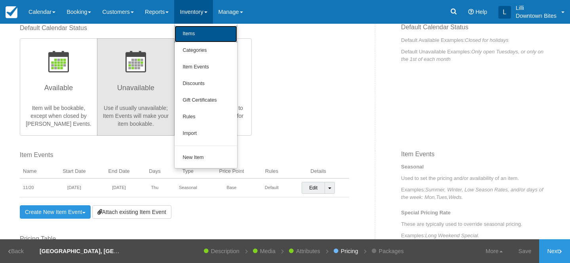
click at [210, 30] on link "Items" at bounding box center [206, 34] width 63 height 17
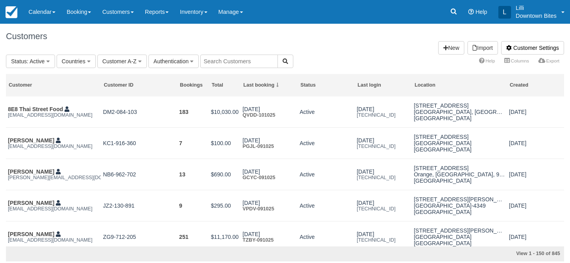
click at [223, 61] on input "text" at bounding box center [239, 61] width 78 height 13
type input "lilli"
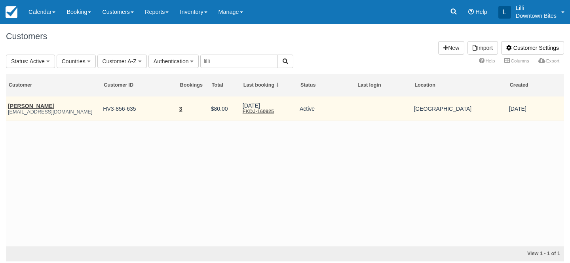
click at [37, 110] on em "lilli@downtowbites.com" at bounding box center [53, 112] width 91 height 6
click at [34, 106] on link "James Mcintosh" at bounding box center [31, 106] width 46 height 6
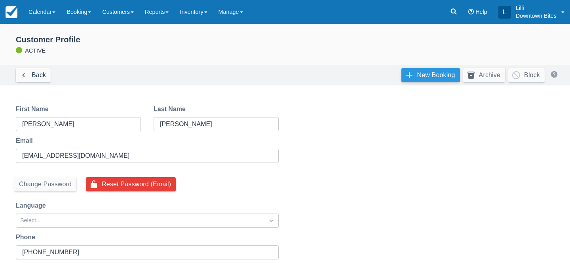
click at [426, 74] on link "New Booking" at bounding box center [430, 75] width 59 height 14
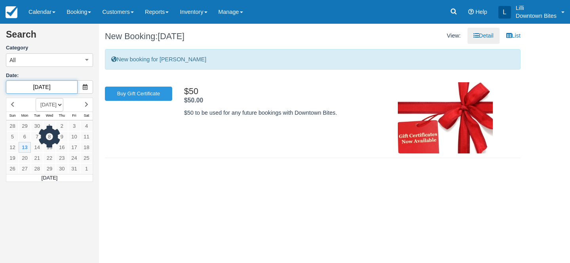
click at [57, 85] on input "10/13/25" at bounding box center [42, 86] width 72 height 13
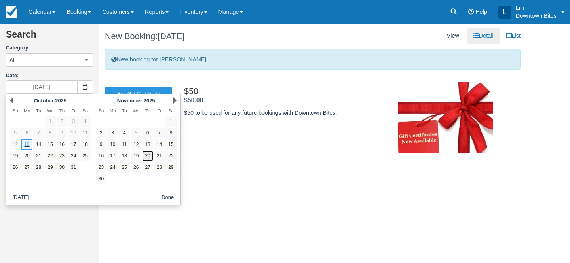
click at [148, 156] on link "20" at bounding box center [147, 156] width 11 height 11
type input "11/20/25"
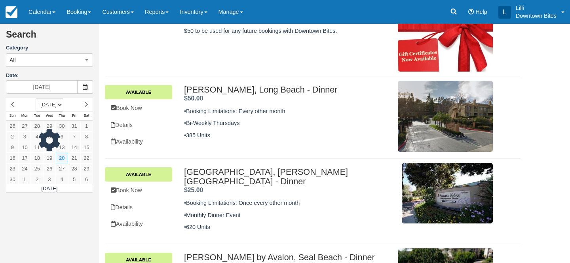
scroll to position [225, 0]
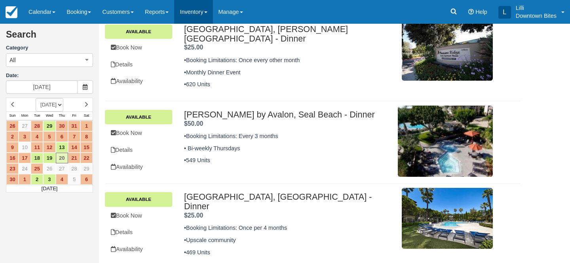
click at [202, 11] on link "Inventory" at bounding box center [193, 12] width 38 height 24
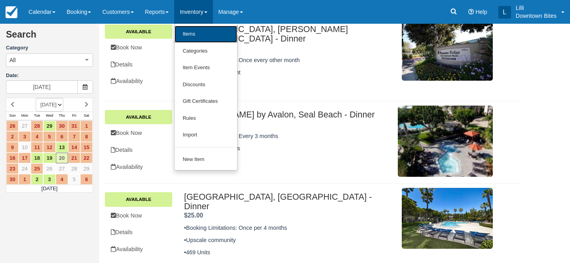
click at [207, 32] on link "Items" at bounding box center [206, 34] width 63 height 17
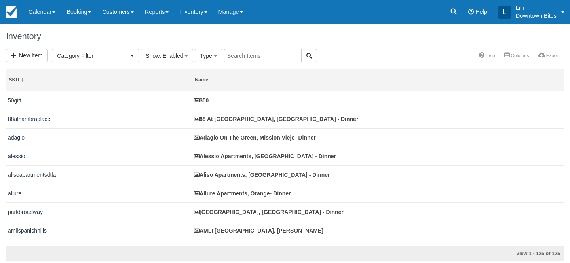
select select
click at [243, 56] on input "text" at bounding box center [263, 55] width 78 height 13
click at [109, 13] on link "Customers" at bounding box center [118, 12] width 43 height 24
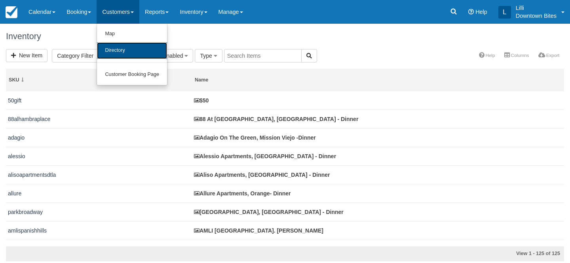
click at [119, 48] on link "Directory" at bounding box center [132, 50] width 70 height 17
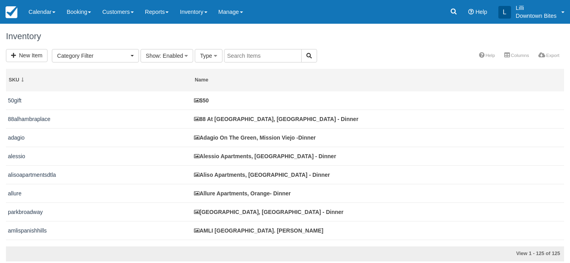
select select
click at [240, 52] on input "text" at bounding box center [263, 55] width 78 height 13
type input "waterstone"
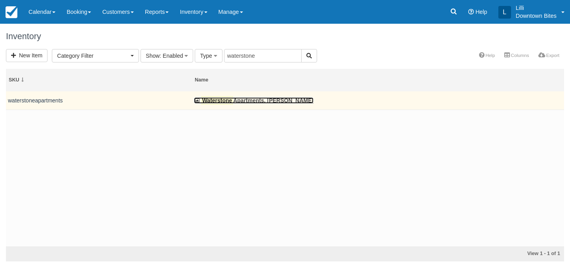
click at [239, 99] on link "Waterstone Apartments, Chatsworth - Dinner" at bounding box center [254, 100] width 120 height 6
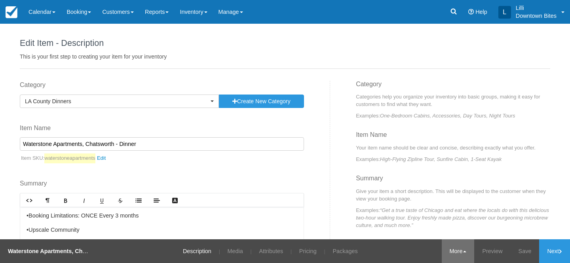
click at [446, 252] on link "More" at bounding box center [458, 252] width 33 height 24
click at [432, 213] on link "Copy" at bounding box center [443, 212] width 63 height 17
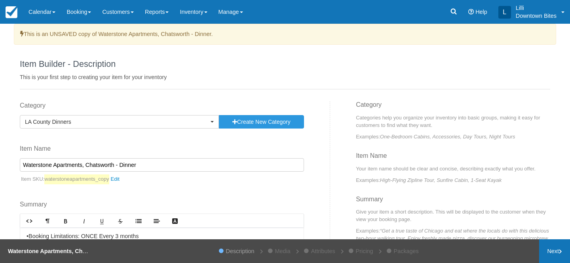
click at [558, 254] on link "Next" at bounding box center [554, 252] width 31 height 24
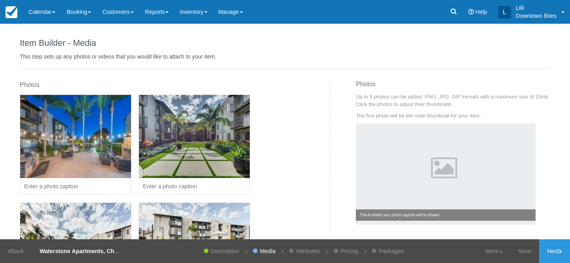
click at [558, 254] on link "Next" at bounding box center [554, 252] width 31 height 24
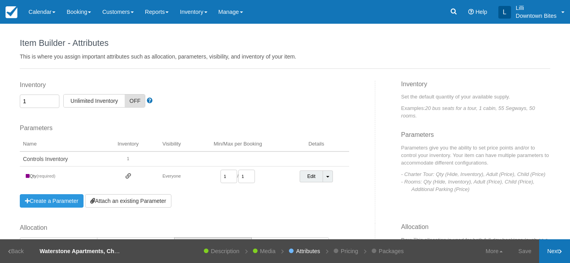
click at [546, 251] on link "Next" at bounding box center [554, 252] width 31 height 24
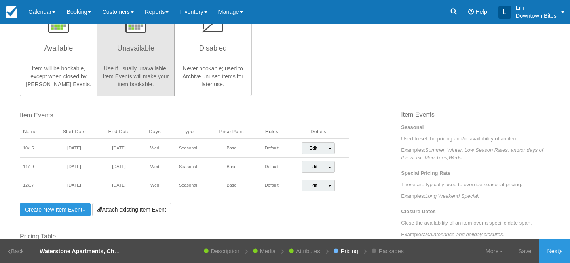
scroll to position [223, 0]
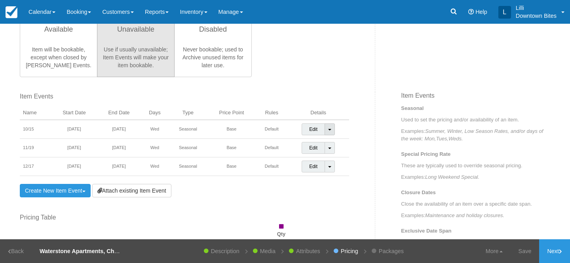
click at [332, 131] on link "Toggle Dropdown" at bounding box center [330, 130] width 10 height 12
click at [328, 147] on link "Detach Event" at bounding box center [324, 146] width 44 height 19
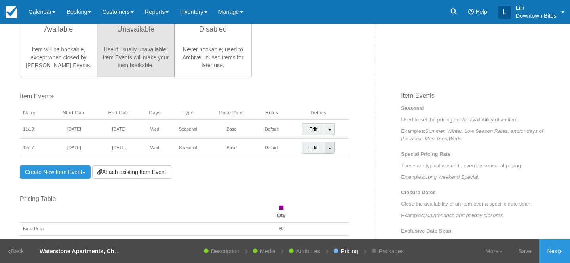
click at [329, 149] on span at bounding box center [329, 149] width 3 height 2
click at [330, 164] on link "Detach Event" at bounding box center [324, 164] width 44 height 19
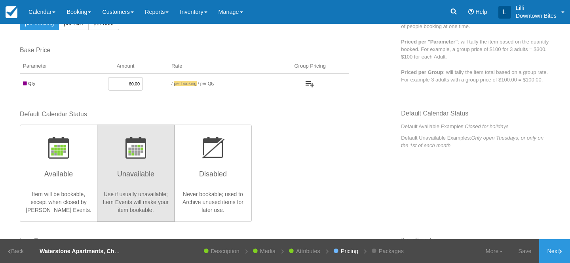
scroll to position [4, 0]
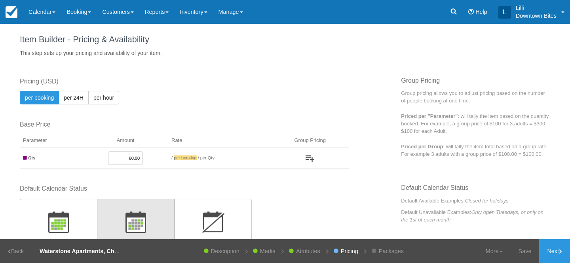
click at [131, 159] on input "60.00" at bounding box center [125, 158] width 35 height 13
click at [522, 251] on link "Save" at bounding box center [525, 252] width 29 height 24
click at [130, 157] on input "50.00" at bounding box center [125, 158] width 35 height 13
click at [521, 247] on link "Updated!" at bounding box center [519, 252] width 39 height 24
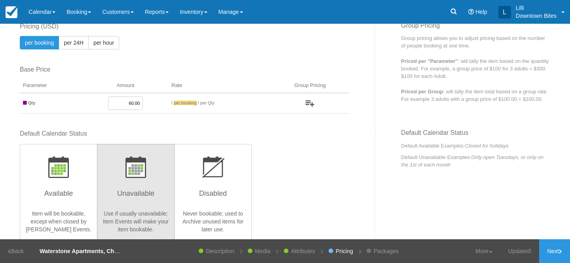
scroll to position [44, 0]
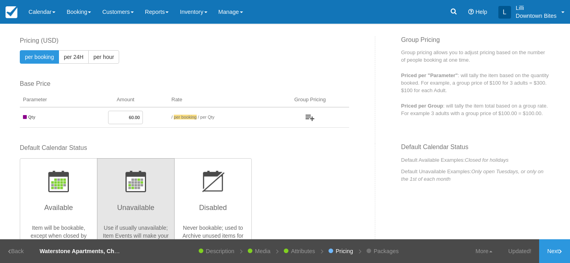
click at [131, 120] on input "60.00" at bounding box center [125, 117] width 35 height 13
type input "50.00"
click at [519, 250] on link "Updated!" at bounding box center [519, 252] width 39 height 24
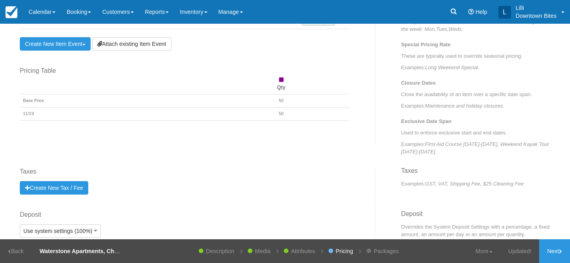
scroll to position [334, 0]
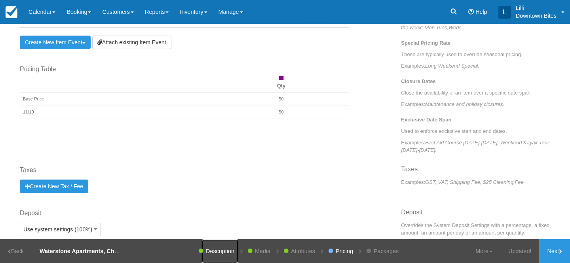
click at [214, 248] on link "Description" at bounding box center [220, 252] width 36 height 24
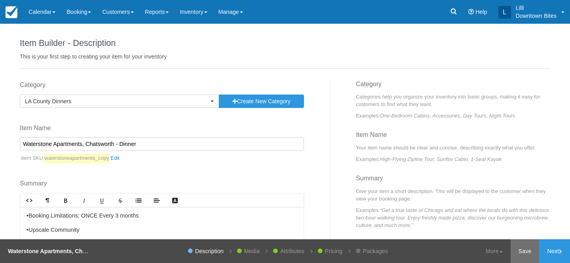
click at [521, 256] on link "Save" at bounding box center [525, 252] width 29 height 24
click at [549, 253] on link "Next" at bounding box center [554, 252] width 31 height 24
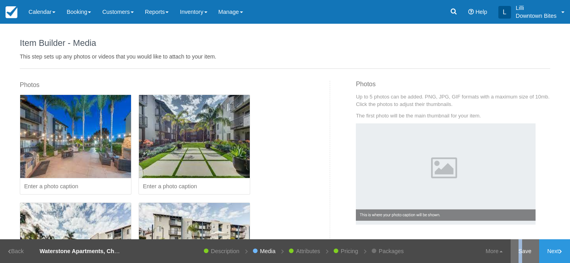
click at [519, 255] on link "Save" at bounding box center [525, 252] width 29 height 24
click at [559, 251] on link "Next" at bounding box center [554, 252] width 31 height 24
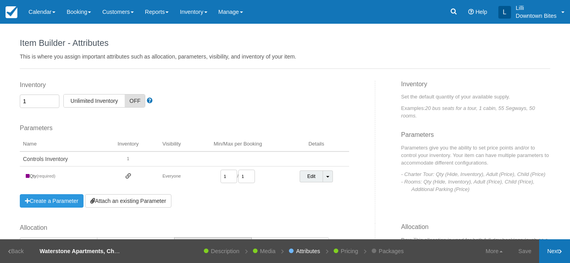
click at [559, 251] on link "Next" at bounding box center [554, 252] width 31 height 24
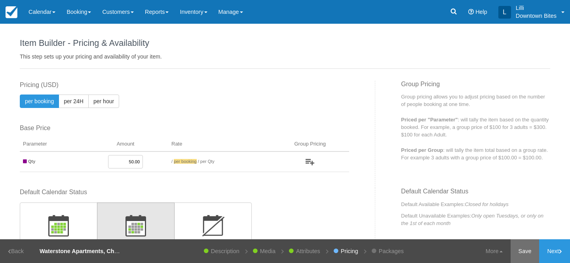
click at [528, 249] on link "Save" at bounding box center [525, 252] width 29 height 24
click at [550, 249] on link "Next" at bounding box center [554, 252] width 31 height 24
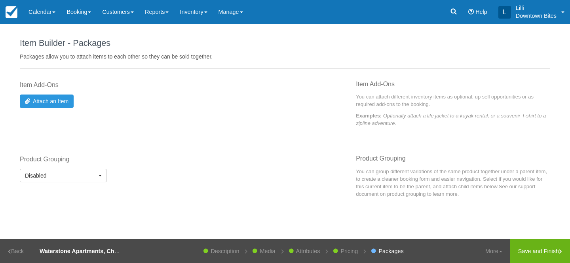
click at [550, 249] on link "Save and Finish" at bounding box center [540, 252] width 60 height 24
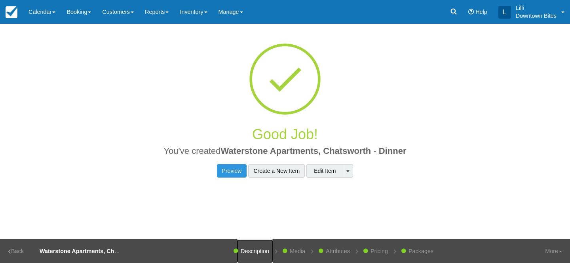
click at [247, 252] on link "Description" at bounding box center [255, 252] width 36 height 24
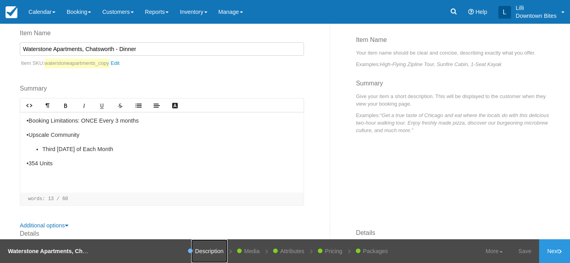
scroll to position [108, 0]
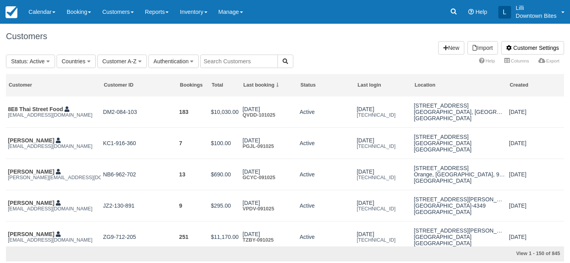
click at [244, 57] on input "text" at bounding box center [239, 61] width 78 height 13
type input "lill"
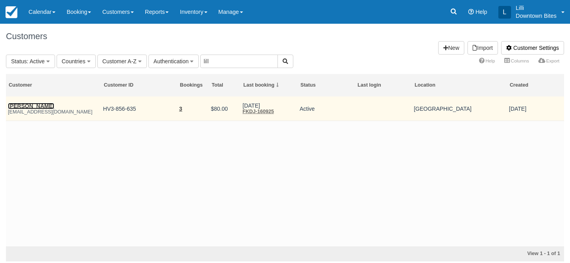
click at [38, 106] on link "James Mcintosh" at bounding box center [31, 106] width 46 height 6
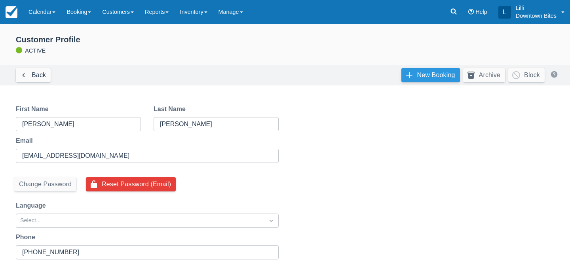
click at [418, 78] on link "New Booking" at bounding box center [430, 75] width 59 height 14
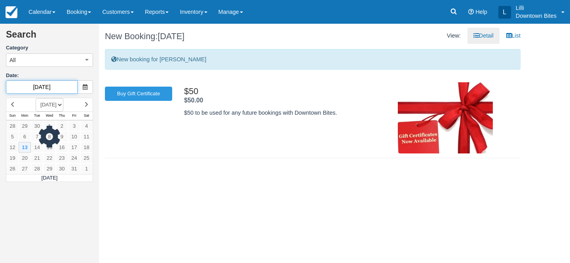
click at [57, 86] on input "[DATE]" at bounding box center [42, 86] width 72 height 13
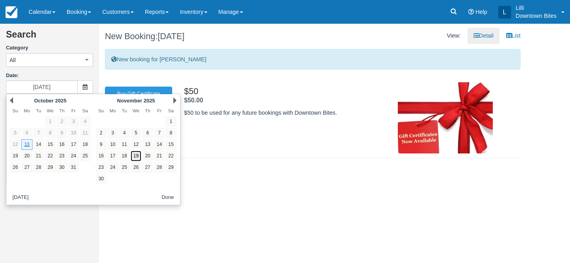
click at [137, 156] on link "19" at bounding box center [136, 156] width 11 height 11
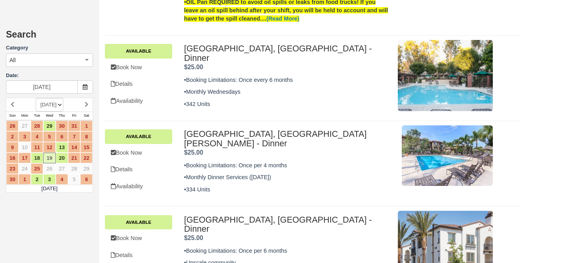
scroll to position [522, 0]
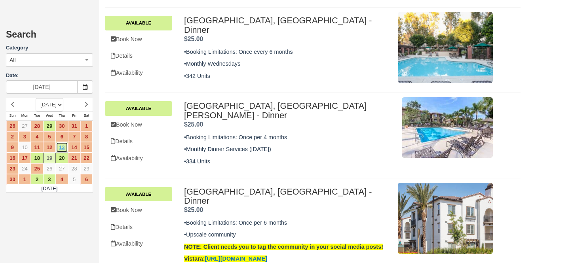
click at [65, 146] on link "13" at bounding box center [62, 147] width 12 height 11
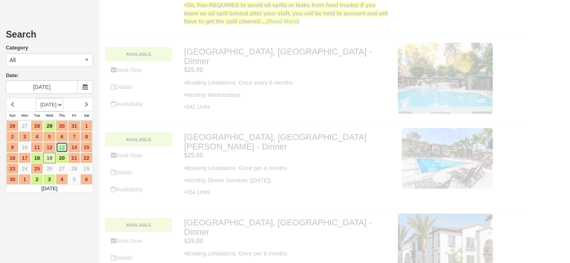
scroll to position [0, 0]
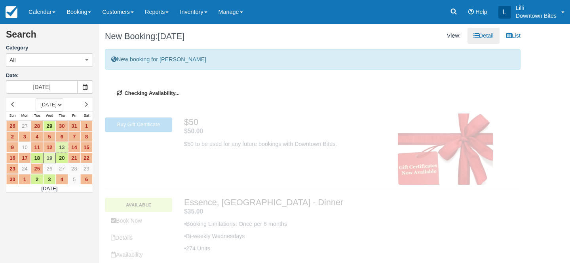
type input "11/13/25"
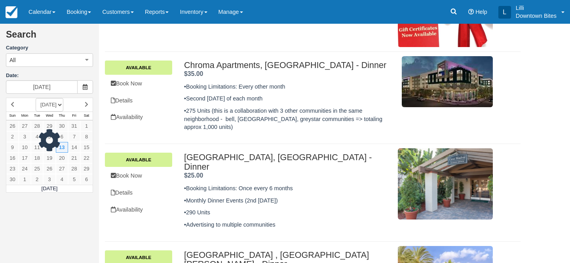
scroll to position [158, 0]
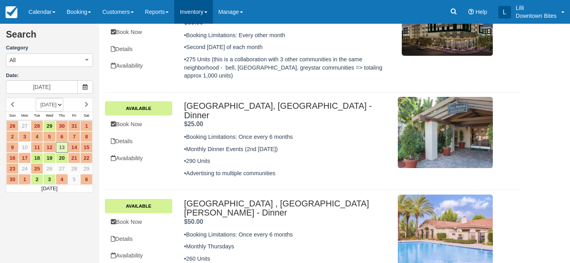
click at [198, 8] on link "Inventory" at bounding box center [193, 12] width 38 height 24
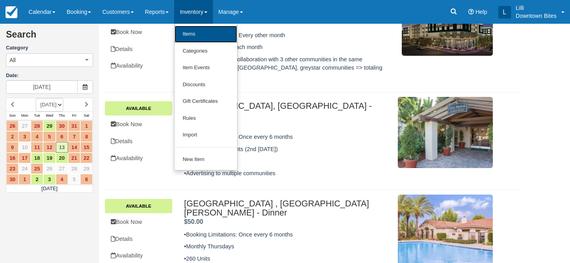
click at [198, 35] on link "Items" at bounding box center [206, 34] width 63 height 17
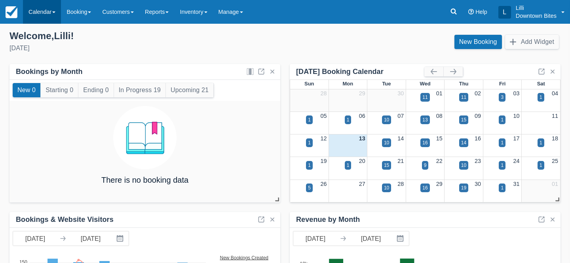
click at [38, 17] on link "Calendar" at bounding box center [42, 12] width 38 height 24
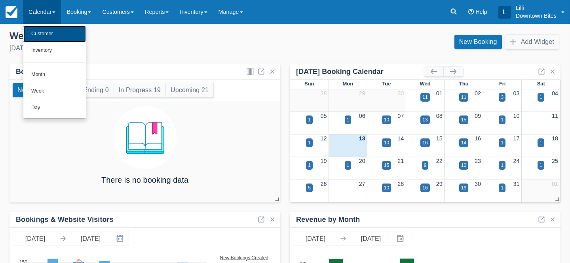
click at [46, 35] on link "Customer" at bounding box center [54, 34] width 63 height 17
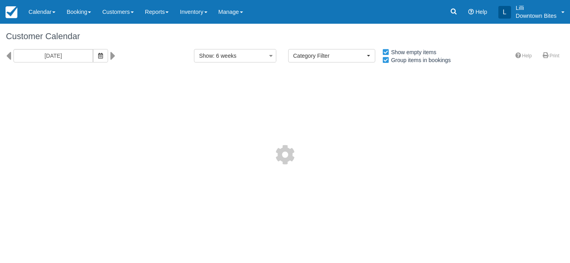
select select
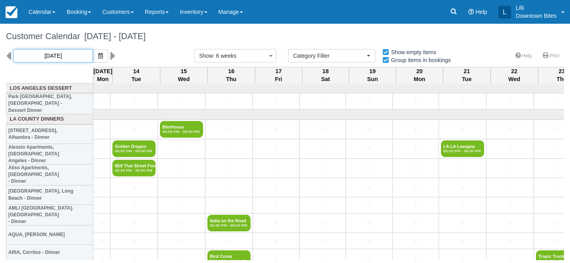
click at [65, 56] on input "10/13/25" at bounding box center [53, 55] width 80 height 13
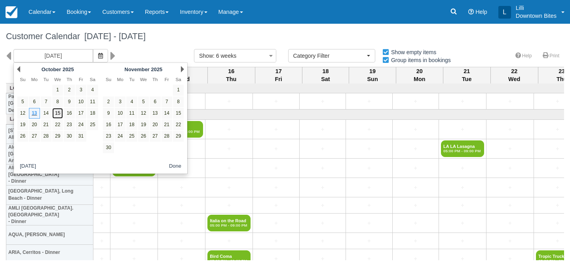
click at [58, 116] on link "15" at bounding box center [57, 113] width 11 height 11
type input "10/15/25"
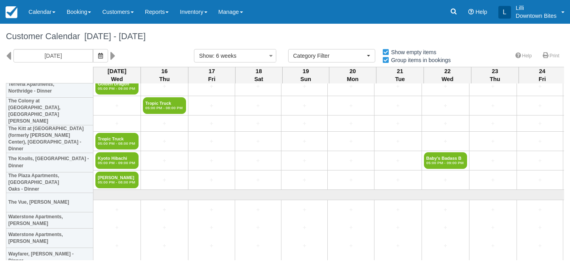
scroll to position [1072, 0]
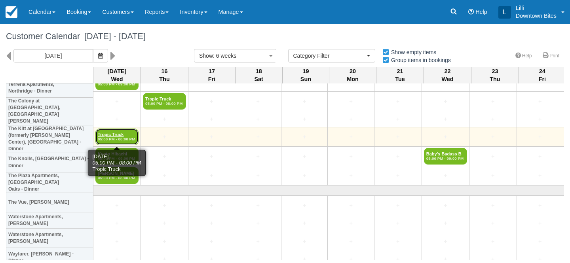
click at [116, 138] on em "05:00 PM - 08:00 PM" at bounding box center [117, 139] width 38 height 5
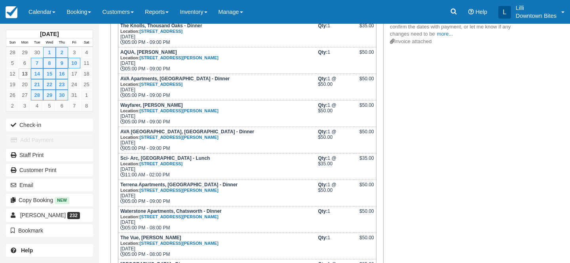
scroll to position [232, 0]
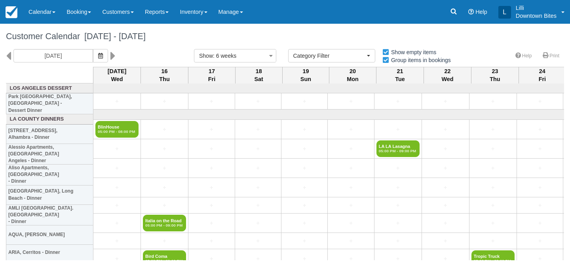
select select
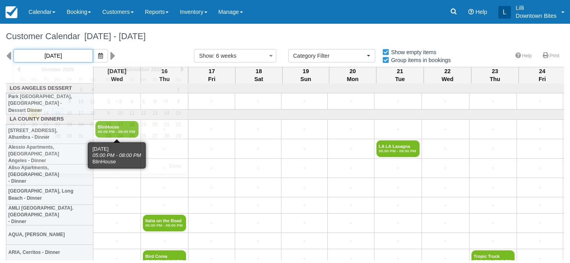
click at [61, 55] on input "[DATE]" at bounding box center [53, 55] width 80 height 13
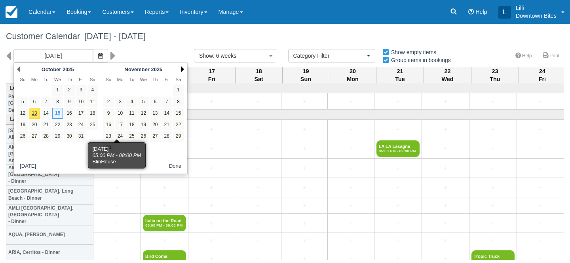
click at [183, 69] on link "Next" at bounding box center [182, 69] width 3 height 6
click at [143, 114] on link "17" at bounding box center [143, 113] width 11 height 11
type input "[DATE]"
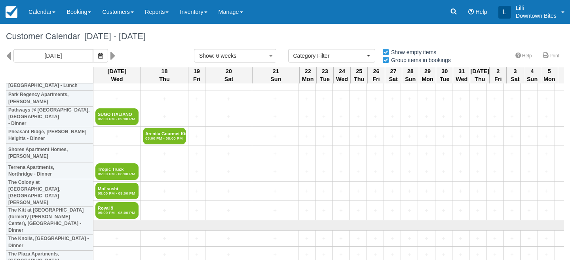
scroll to position [987, 0]
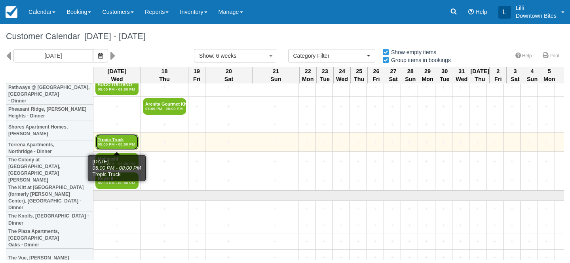
click at [112, 144] on em "05:00 PM - 08:00 PM" at bounding box center [117, 144] width 38 height 5
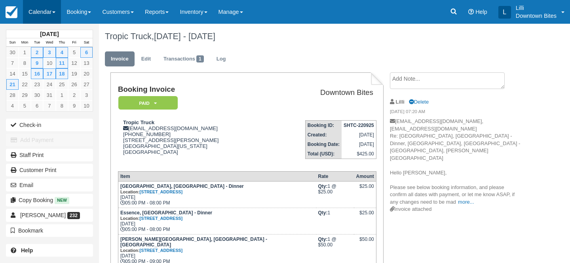
click at [48, 10] on link "Calendar" at bounding box center [42, 12] width 38 height 24
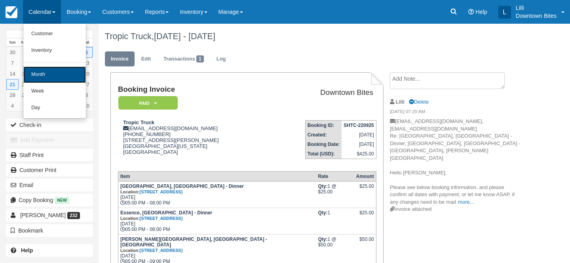
click at [47, 69] on link "Month" at bounding box center [54, 75] width 63 height 17
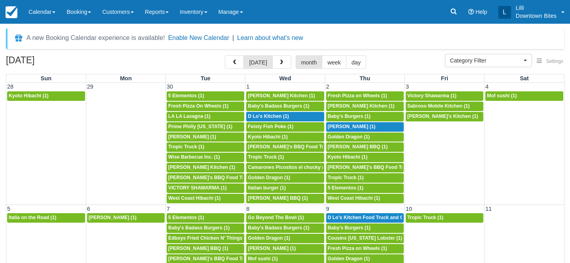
select select
click at [201, 7] on link "Inventory" at bounding box center [193, 12] width 38 height 24
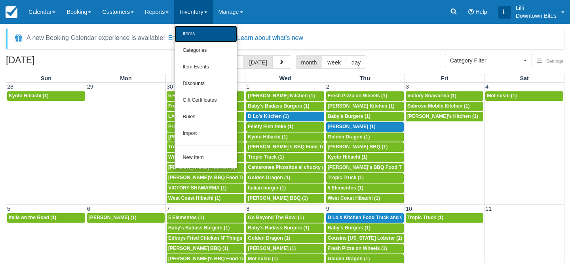
click at [202, 34] on link "Items" at bounding box center [206, 34] width 63 height 17
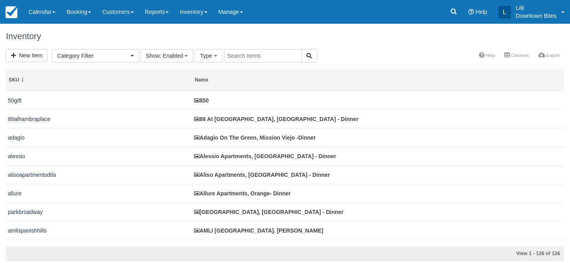
select select
click at [259, 55] on input "text" at bounding box center [263, 55] width 78 height 13
type input "chroma"
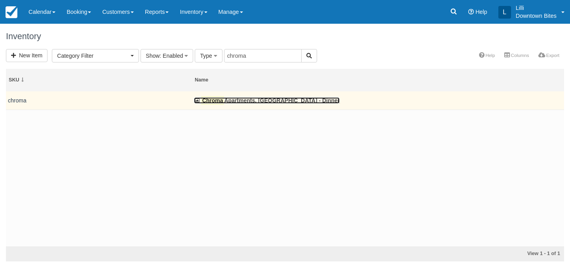
click at [252, 100] on link "Chroma Apartments, [GEOGRAPHIC_DATA] - Dinner" at bounding box center [267, 100] width 146 height 6
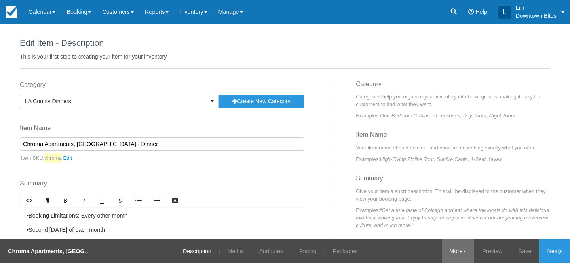
click at [451, 247] on link "More" at bounding box center [458, 252] width 33 height 24
click at [447, 209] on link "Copy" at bounding box center [443, 212] width 63 height 17
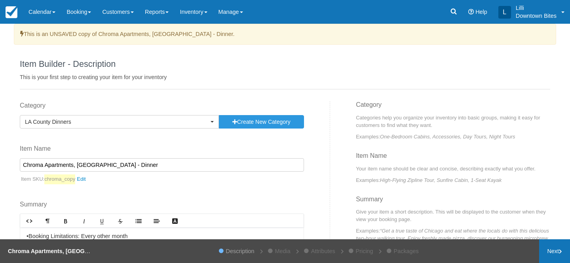
click at [564, 249] on link "Next" at bounding box center [554, 252] width 31 height 24
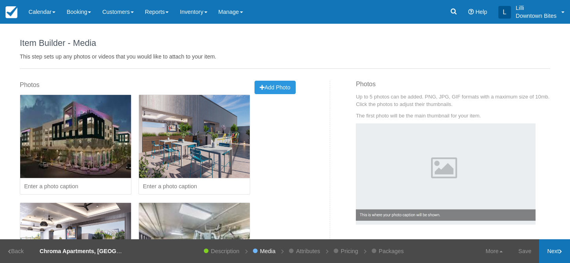
click at [548, 253] on link "Next" at bounding box center [554, 252] width 31 height 24
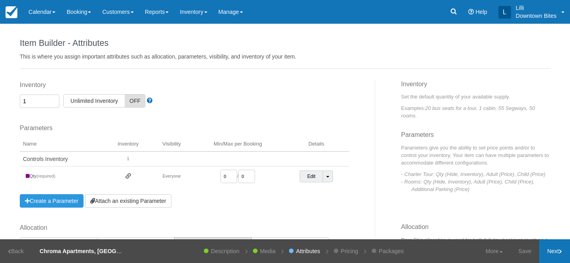
click at [548, 254] on link "Next" at bounding box center [554, 252] width 31 height 24
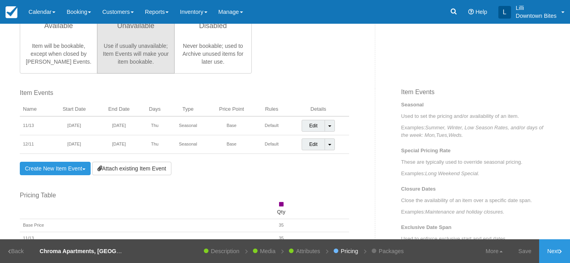
scroll to position [228, 0]
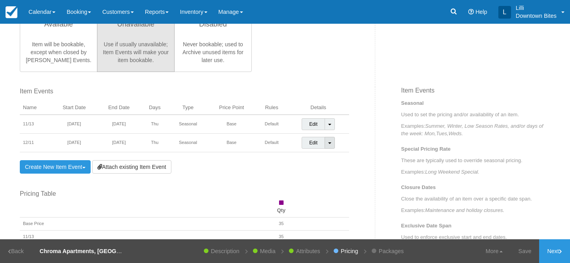
click at [331, 145] on link "Toggle Dropdown" at bounding box center [330, 143] width 10 height 12
click at [314, 161] on link "Detach Event" at bounding box center [324, 159] width 44 height 19
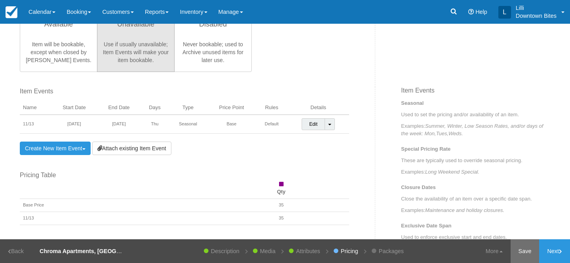
click at [527, 247] on link "Save" at bounding box center [525, 252] width 29 height 24
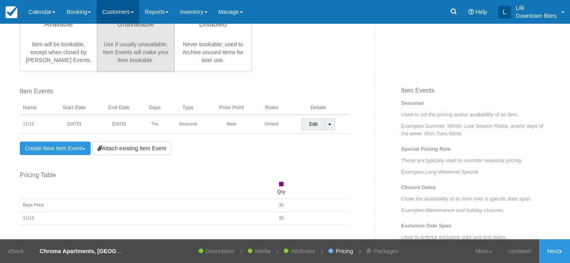
click at [123, 11] on link "Customers" at bounding box center [118, 12] width 43 height 24
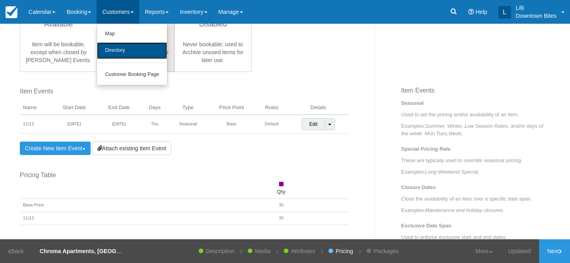
click at [126, 47] on link "Directory" at bounding box center [132, 50] width 70 height 17
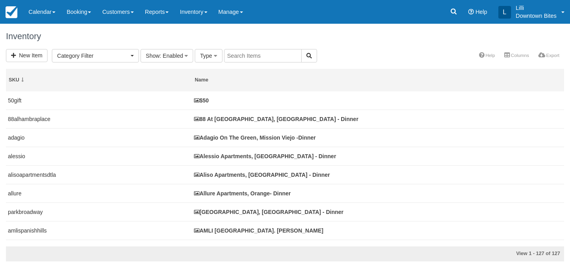
select select
click at [272, 53] on input "text" at bounding box center [263, 55] width 78 height 13
type input "vista"
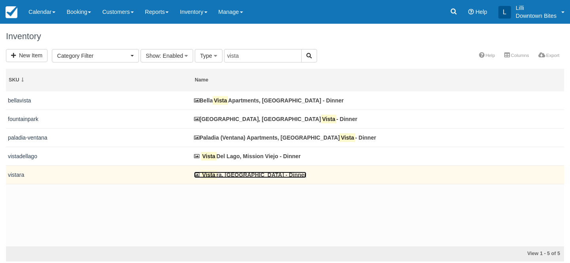
click at [236, 178] on link "Vista ra, Ontario - Dinner" at bounding box center [250, 175] width 112 height 6
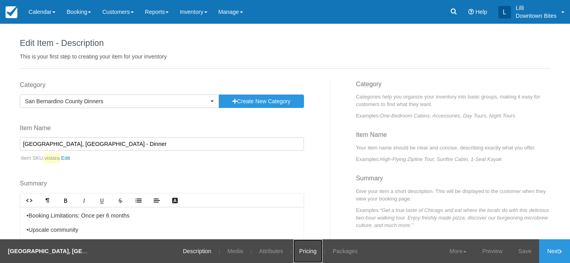
click at [297, 255] on link "Pricing" at bounding box center [307, 252] width 29 height 24
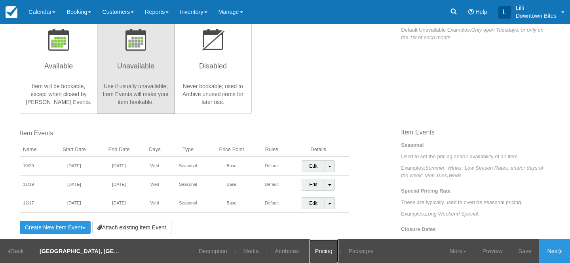
scroll to position [187, 0]
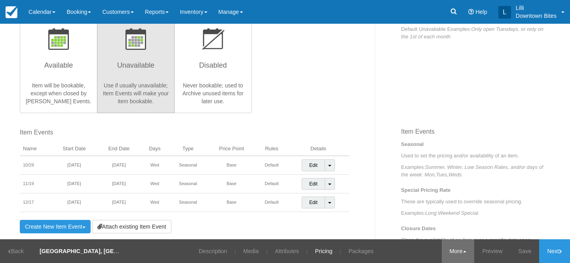
click at [446, 249] on link "More" at bounding box center [458, 252] width 33 height 24
click at [430, 211] on link "Copy" at bounding box center [443, 212] width 63 height 17
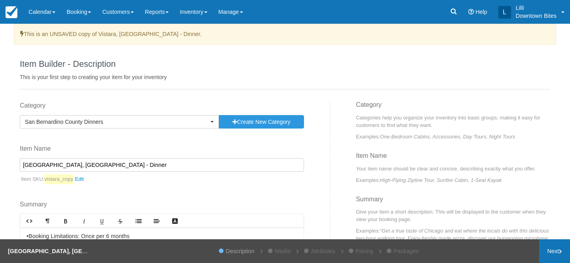
click at [552, 251] on link "Next" at bounding box center [554, 252] width 31 height 24
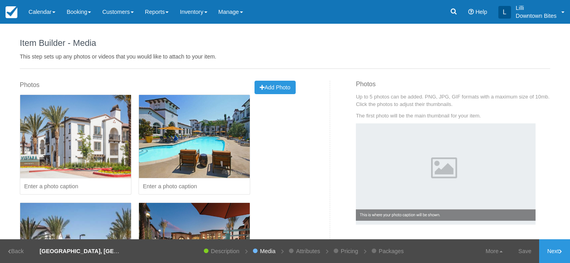
click at [552, 251] on link "Next" at bounding box center [554, 252] width 31 height 24
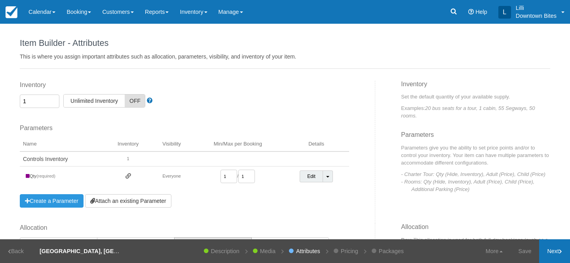
click at [552, 251] on link "Next" at bounding box center [554, 252] width 31 height 24
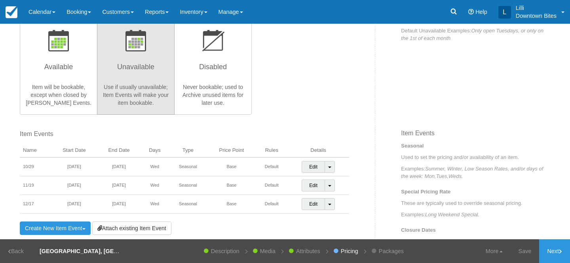
scroll to position [187, 0]
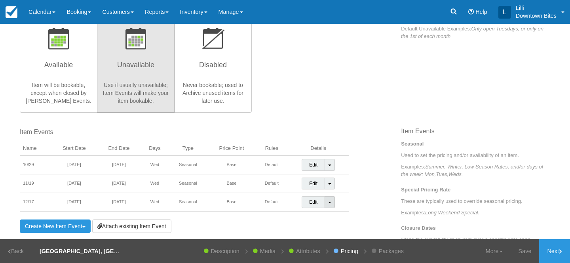
click at [331, 203] on span at bounding box center [329, 203] width 3 height 2
click at [315, 221] on link "Detach Event" at bounding box center [324, 218] width 44 height 19
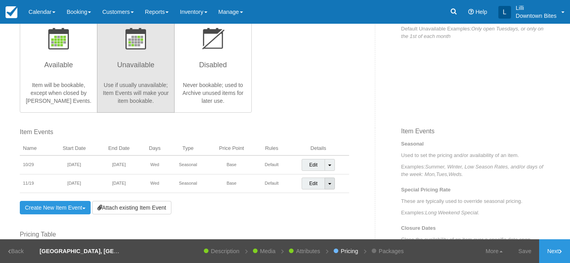
click at [331, 184] on span at bounding box center [329, 184] width 3 height 2
click at [316, 203] on link "Detach Event" at bounding box center [324, 200] width 44 height 19
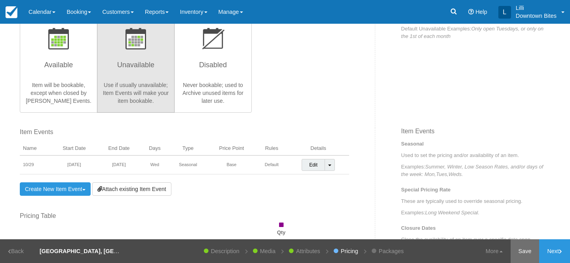
click at [523, 251] on link "Save" at bounding box center [525, 252] width 29 height 24
click at [203, 10] on link "Inventory" at bounding box center [193, 12] width 38 height 24
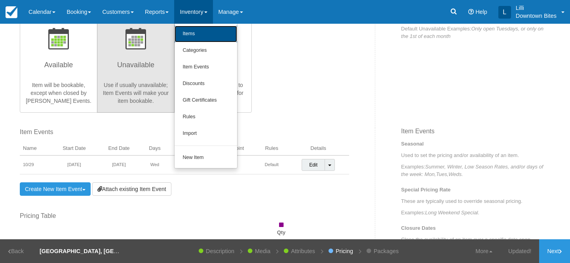
click at [202, 33] on link "Items" at bounding box center [206, 34] width 63 height 17
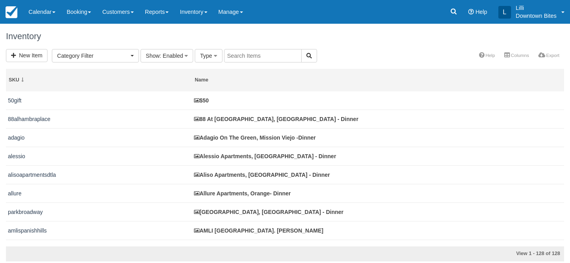
select select
click at [246, 57] on input "text" at bounding box center [263, 55] width 78 height 13
type input "avalon"
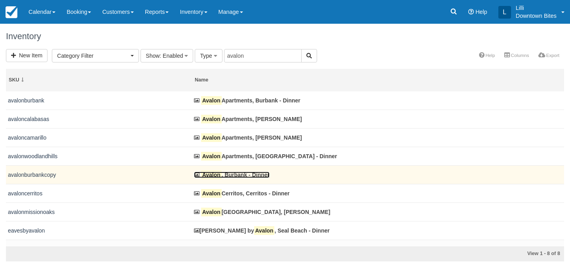
click at [240, 175] on link "Avalon , Burbank - Dinner" at bounding box center [232, 175] width 76 height 6
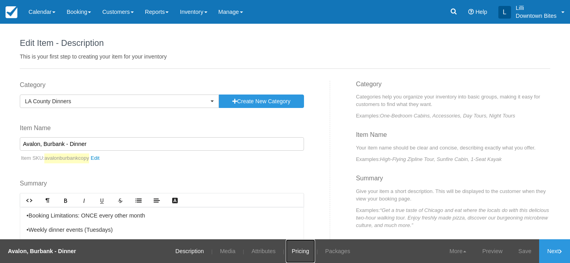
click at [295, 250] on link "Pricing" at bounding box center [300, 252] width 29 height 24
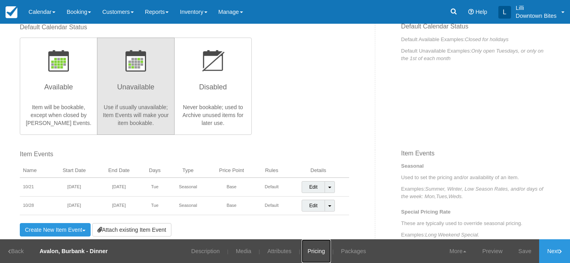
scroll to position [165, 0]
click at [457, 252] on link "More" at bounding box center [458, 252] width 33 height 24
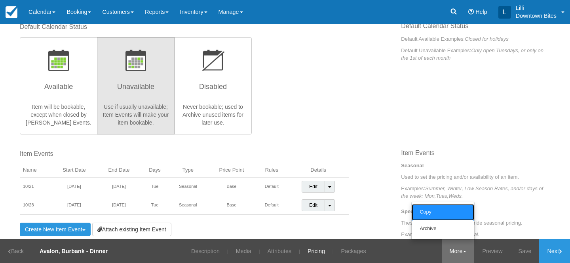
click at [443, 212] on link "Copy" at bounding box center [443, 212] width 63 height 17
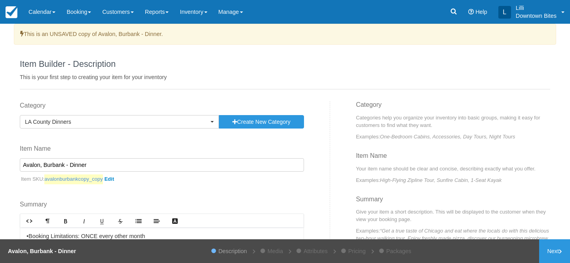
click at [114, 180] on link "avalonburbankcopy_copy" at bounding box center [80, 180] width 73 height 10
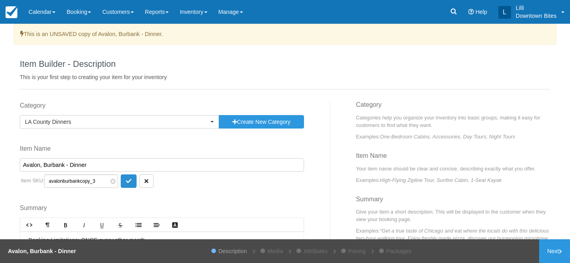
type input "avalonburbankcopy_3"
click at [126, 181] on icon "submit" at bounding box center [129, 182] width 6 height 6
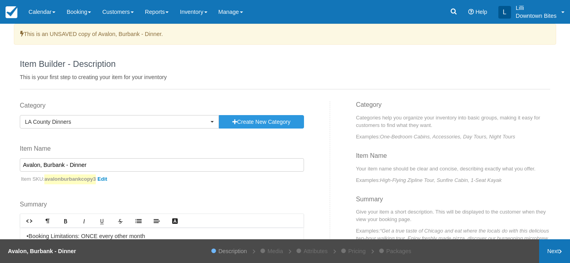
click at [555, 252] on link "Next" at bounding box center [554, 252] width 31 height 24
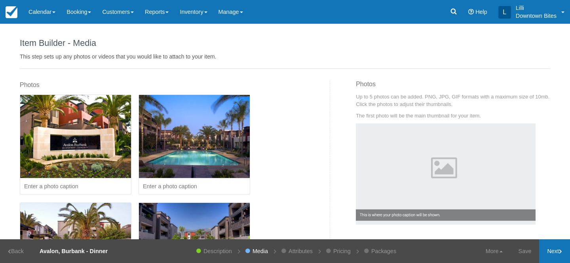
click at [555, 252] on link "Next" at bounding box center [554, 252] width 31 height 24
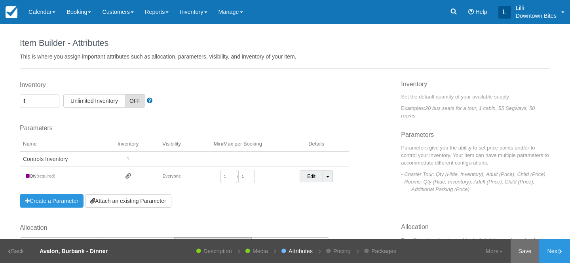
click at [529, 255] on link "Save" at bounding box center [525, 252] width 29 height 24
click at [547, 252] on link "Next" at bounding box center [554, 252] width 31 height 24
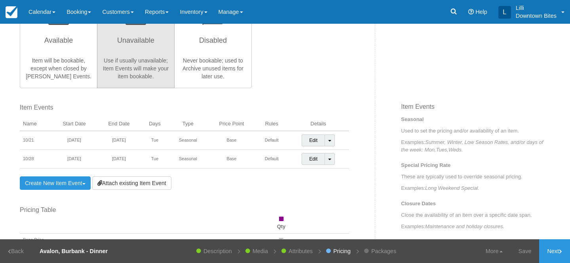
scroll to position [217, 0]
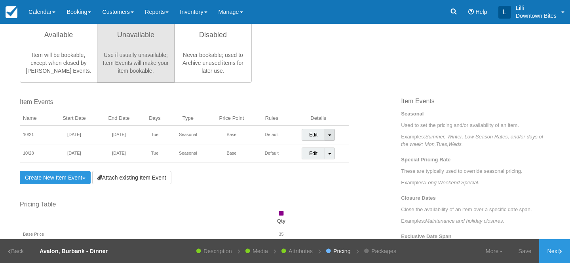
click at [330, 135] on span at bounding box center [329, 136] width 3 height 2
click at [326, 150] on link "Detach Event" at bounding box center [324, 151] width 44 height 19
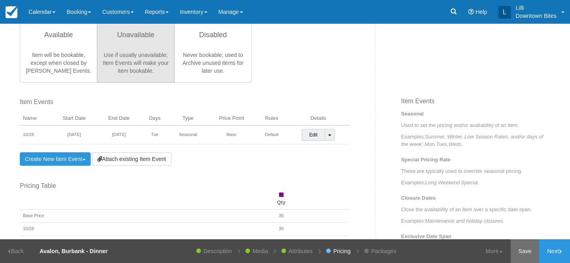
click at [525, 248] on link "Save" at bounding box center [525, 252] width 29 height 24
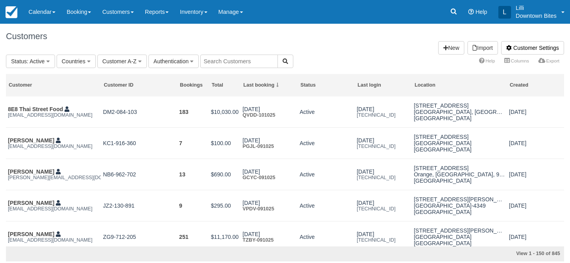
click at [242, 59] on input "text" at bounding box center [239, 61] width 78 height 13
type input "lill"
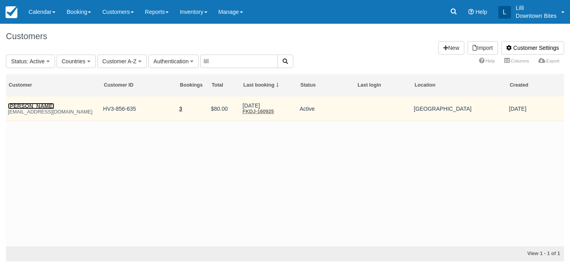
click at [35, 105] on link "[PERSON_NAME]" at bounding box center [31, 106] width 46 height 6
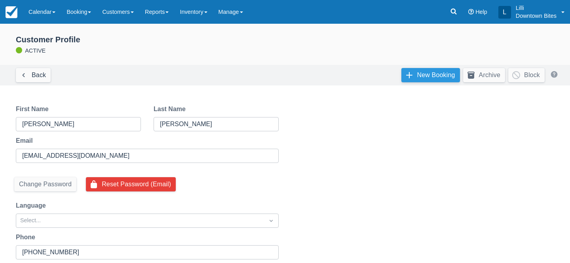
click at [429, 76] on link "New Booking" at bounding box center [430, 75] width 59 height 14
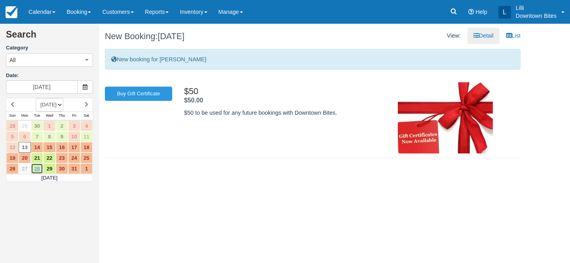
click at [38, 169] on link "28" at bounding box center [37, 169] width 12 height 11
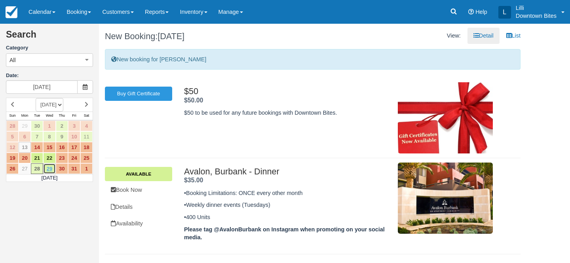
click at [48, 169] on link "29" at bounding box center [49, 169] width 12 height 11
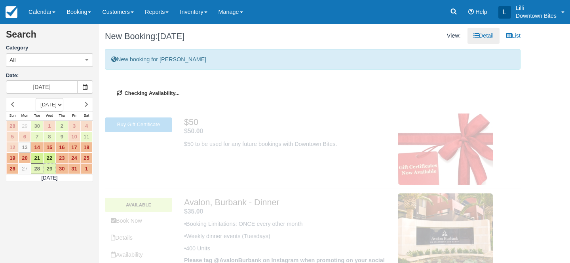
type input "[DATE]"
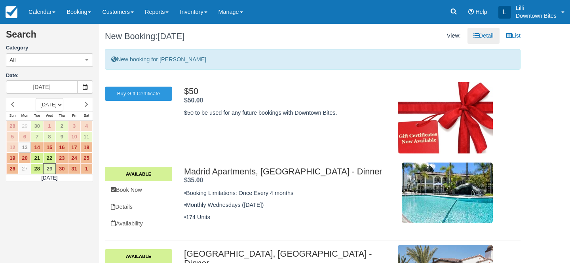
scroll to position [78, 0]
